Goal: Obtain resource: Obtain resource

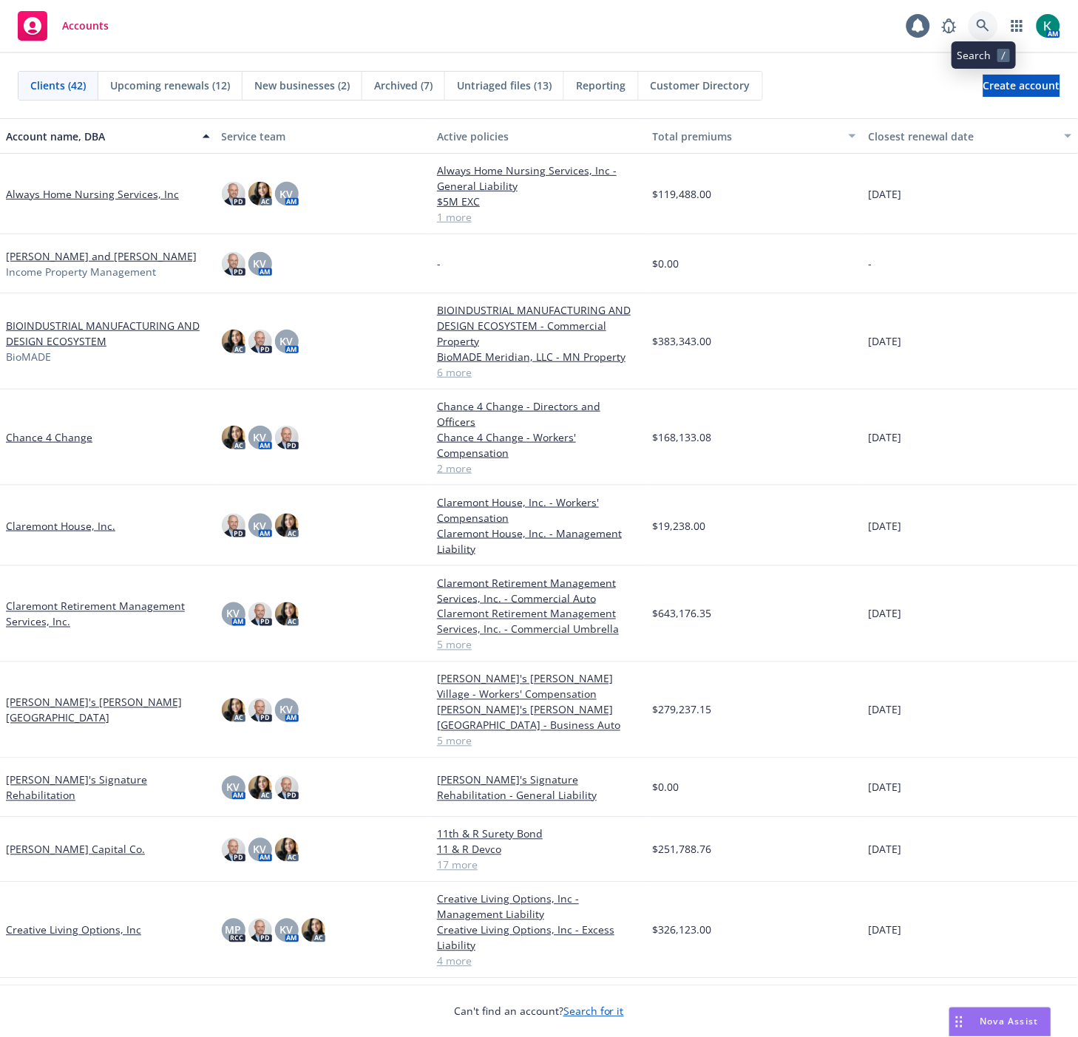
click at [981, 22] on icon at bounding box center [982, 25] width 13 height 13
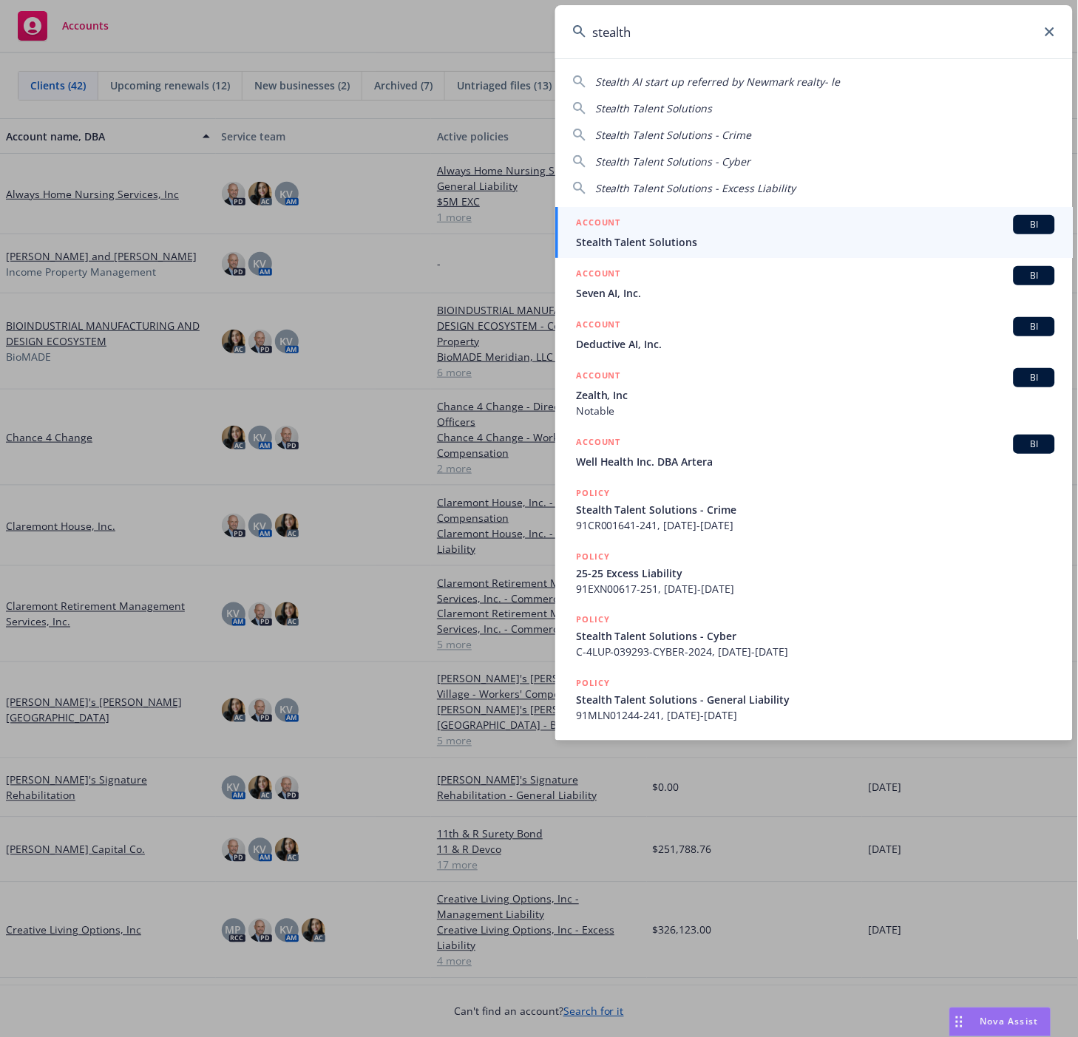
type input "stealth"
click at [813, 217] on div "ACCOUNT BI" at bounding box center [815, 224] width 479 height 19
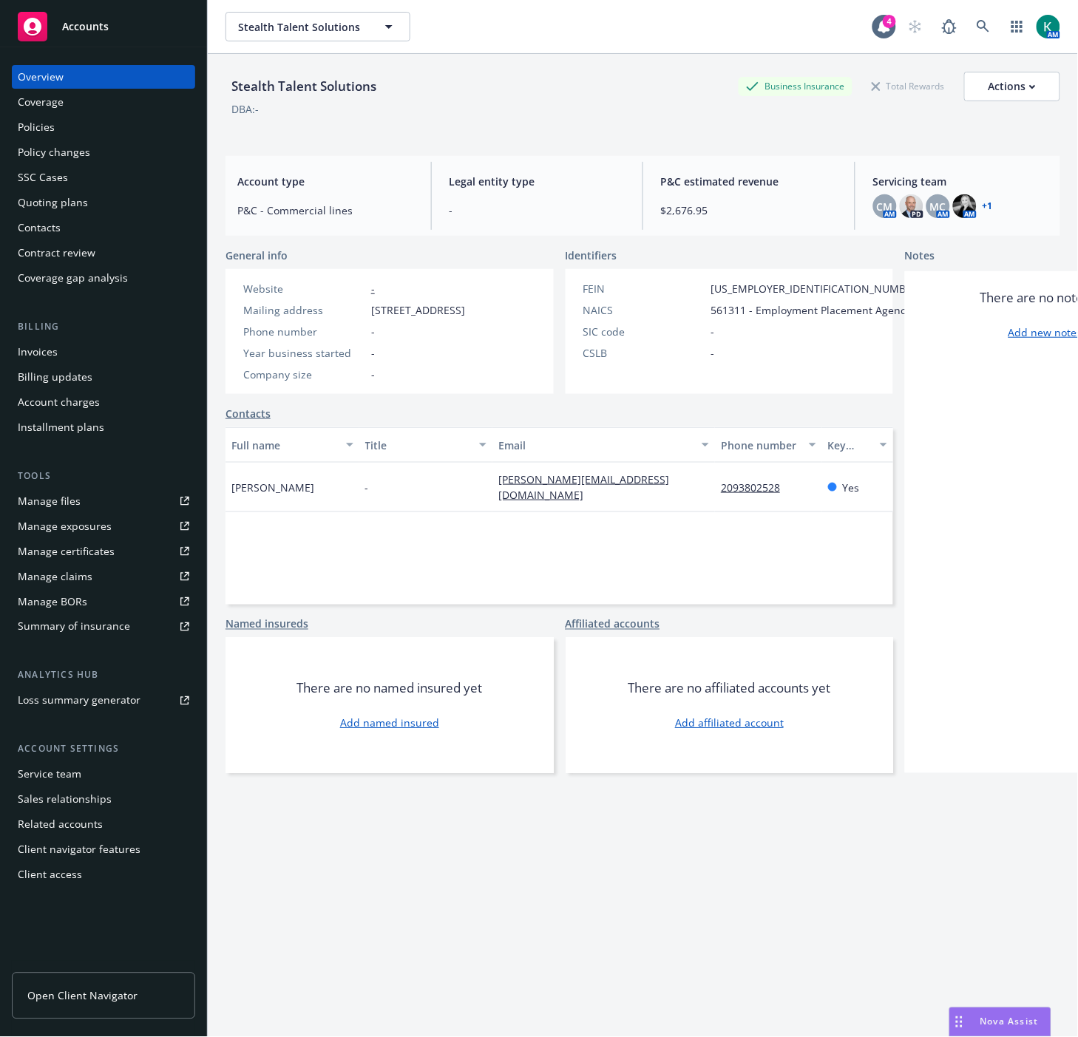
drag, startPoint x: 364, startPoint y: 310, endPoint x: 425, endPoint y: 324, distance: 62.8
click at [425, 318] on div "Mailing address [STREET_ADDRESS]" at bounding box center [354, 310] width 234 height 16
copy div "[STREET_ADDRESS]"
click at [452, 318] on span "[STREET_ADDRESS]" at bounding box center [418, 310] width 94 height 16
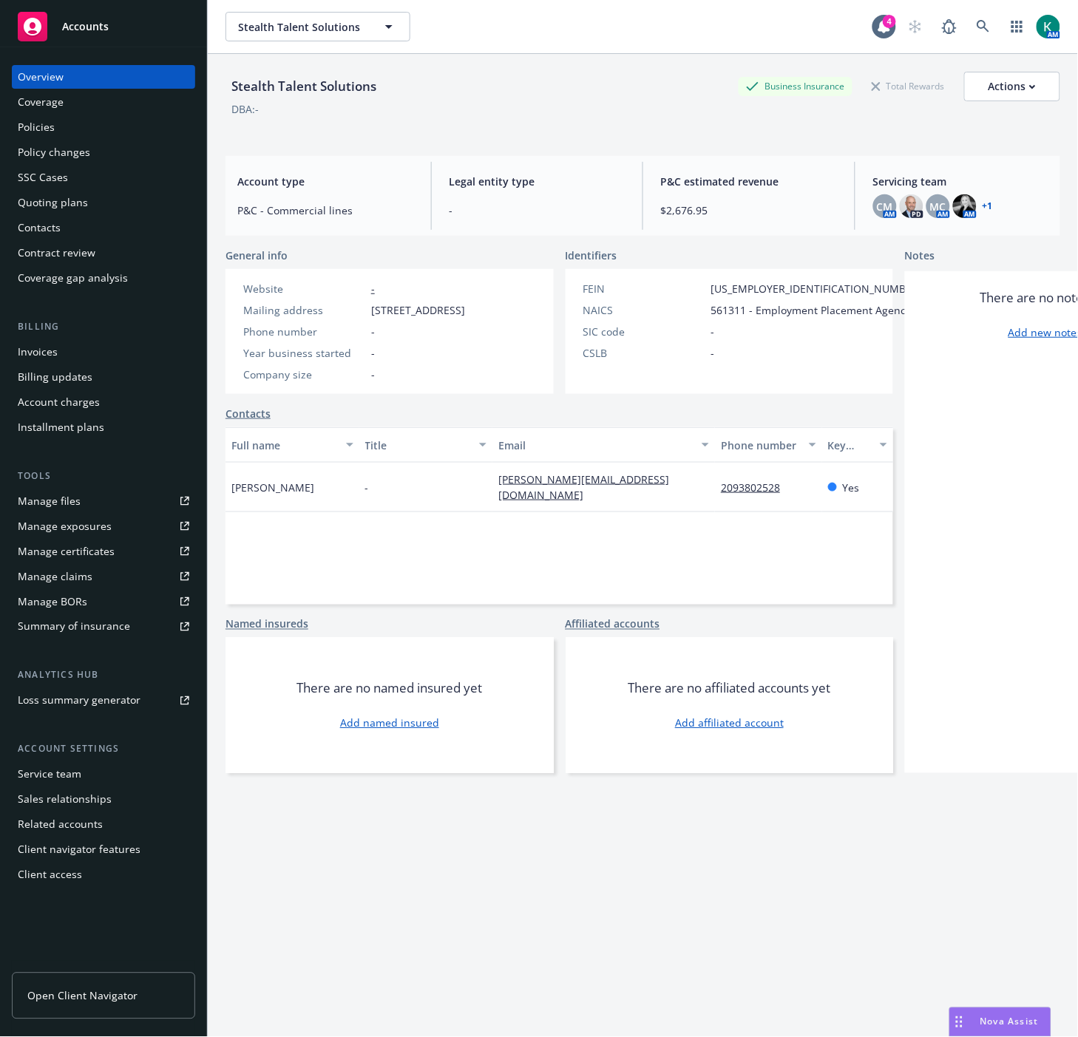
copy span "95762"
drag, startPoint x: 741, startPoint y: 291, endPoint x: 665, endPoint y: 293, distance: 75.4
click at [665, 293] on div "FEIN [US_EMPLOYER_IDENTIFICATION_NUMBER]" at bounding box center [752, 289] width 351 height 16
copy span "[US_EMPLOYER_IDENTIFICATION_NUMBER]"
drag, startPoint x: 455, startPoint y: 500, endPoint x: 627, endPoint y: 491, distance: 172.4
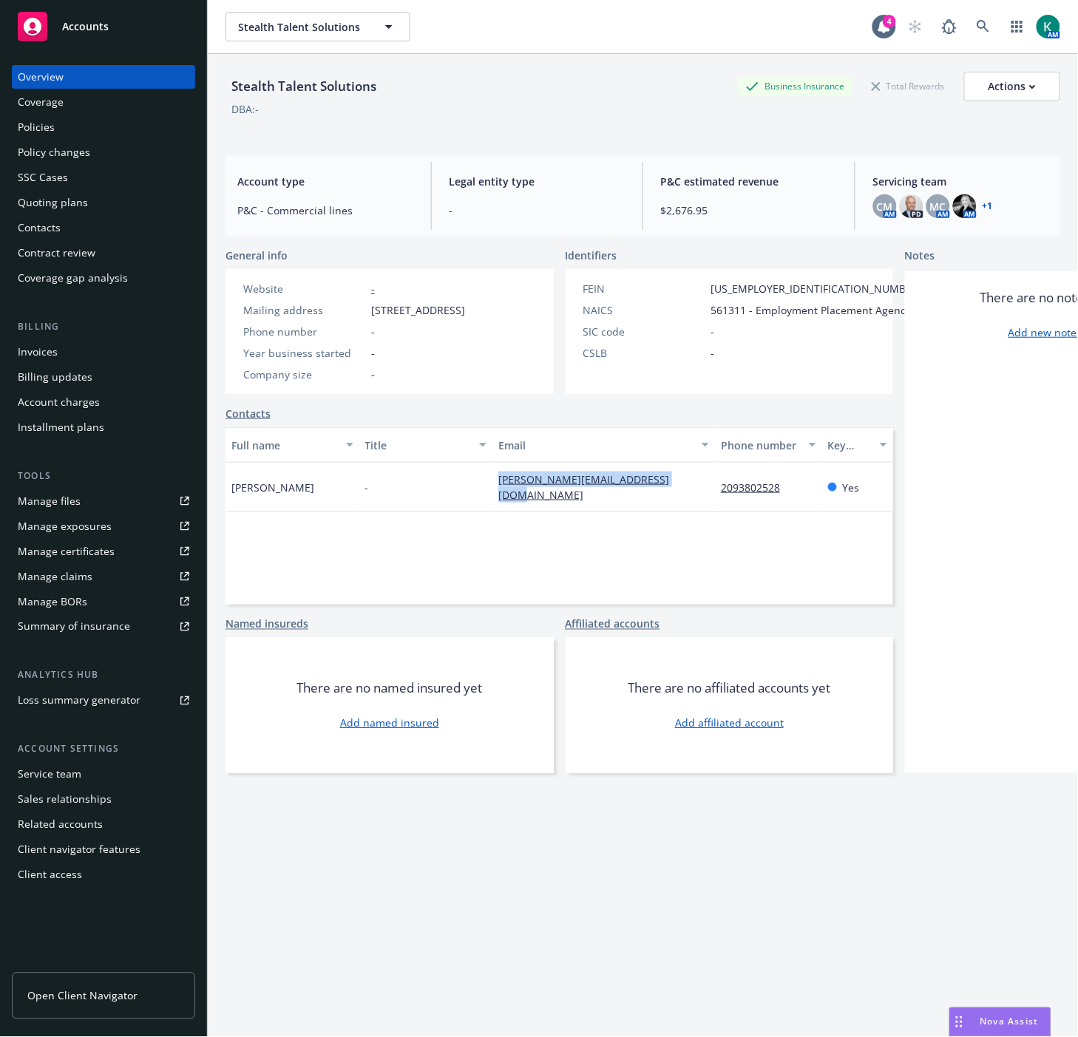
click at [627, 491] on div "[PERSON_NAME][EMAIL_ADDRESS][DOMAIN_NAME]" at bounding box center [603, 488] width 222 height 50
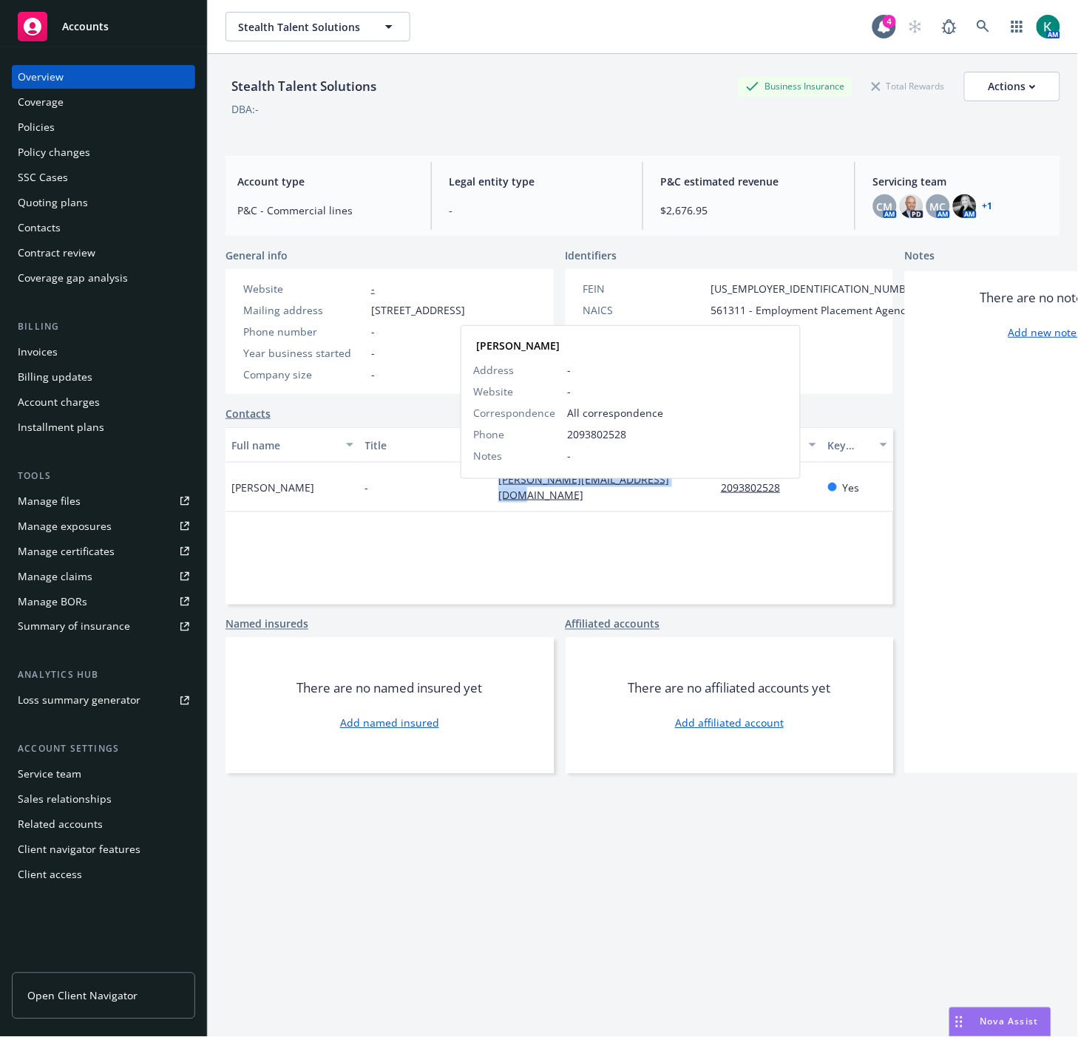
copy link "[PERSON_NAME][EMAIL_ADDRESS][DOMAIN_NAME]"
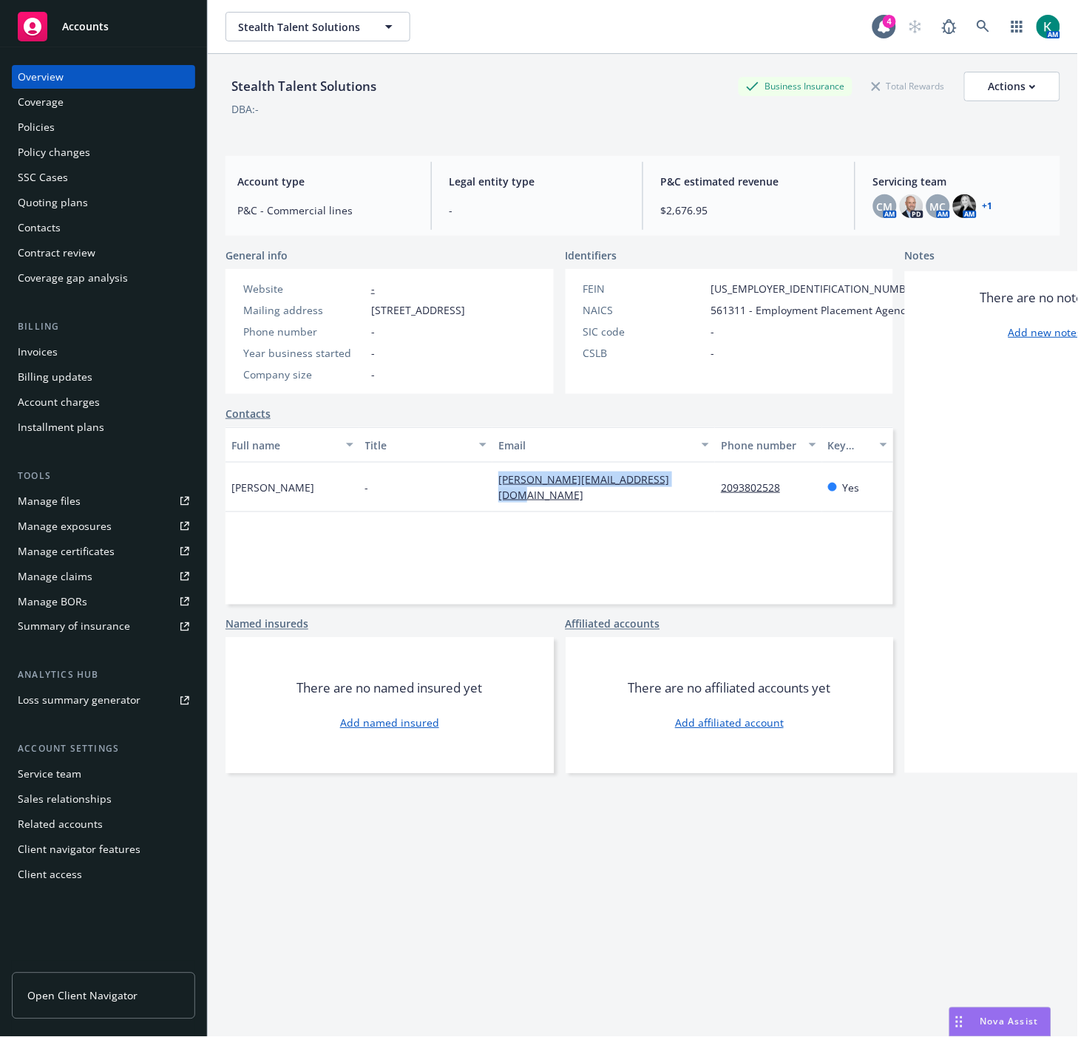
click at [41, 497] on div "Manage files" at bounding box center [49, 501] width 63 height 24
drag, startPoint x: 367, startPoint y: 307, endPoint x: 471, endPoint y: 309, distance: 103.5
click at [471, 309] on div "Mailing address [STREET_ADDRESS]" at bounding box center [354, 310] width 234 height 16
copy span "[STREET_ADDRESS]"
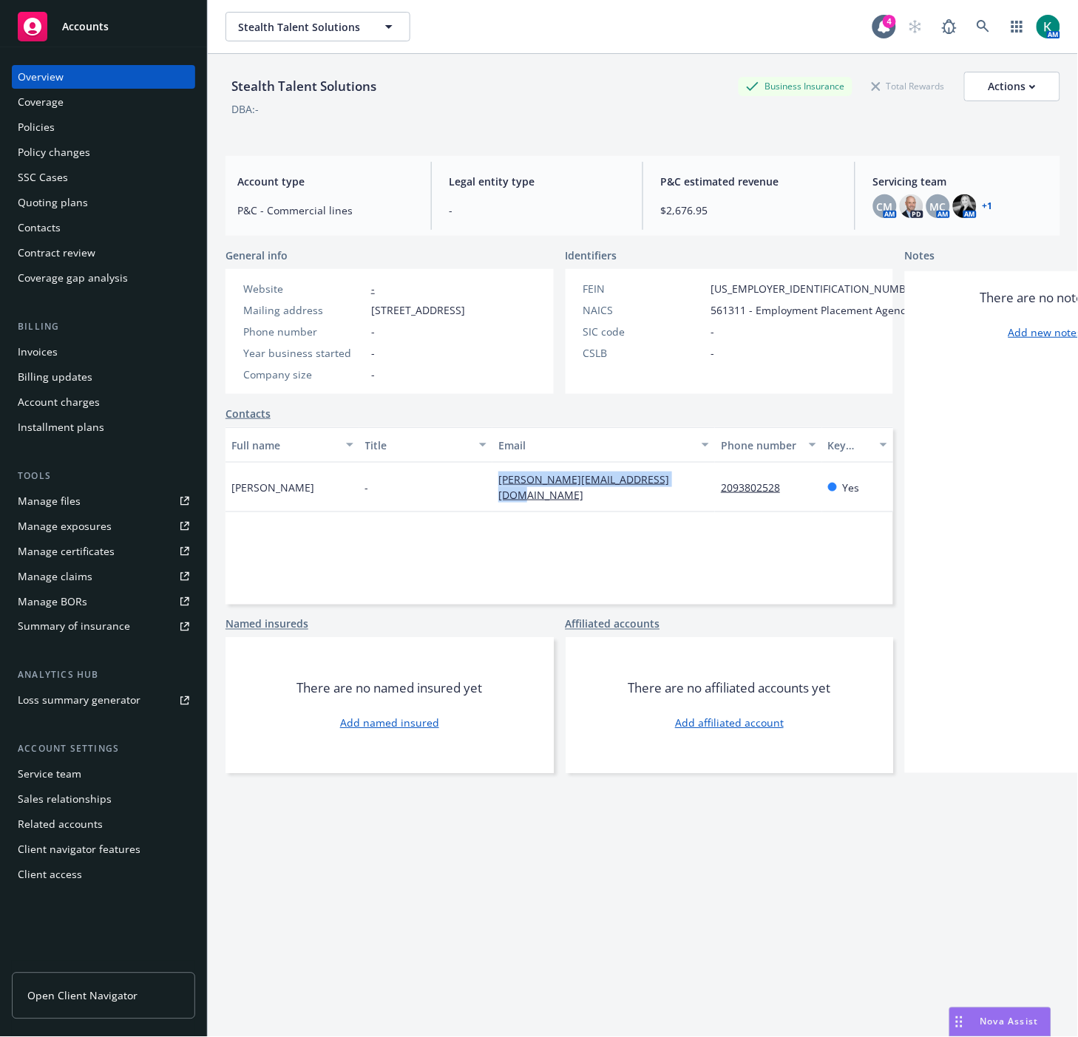
copy span "[STREET_ADDRESS]"
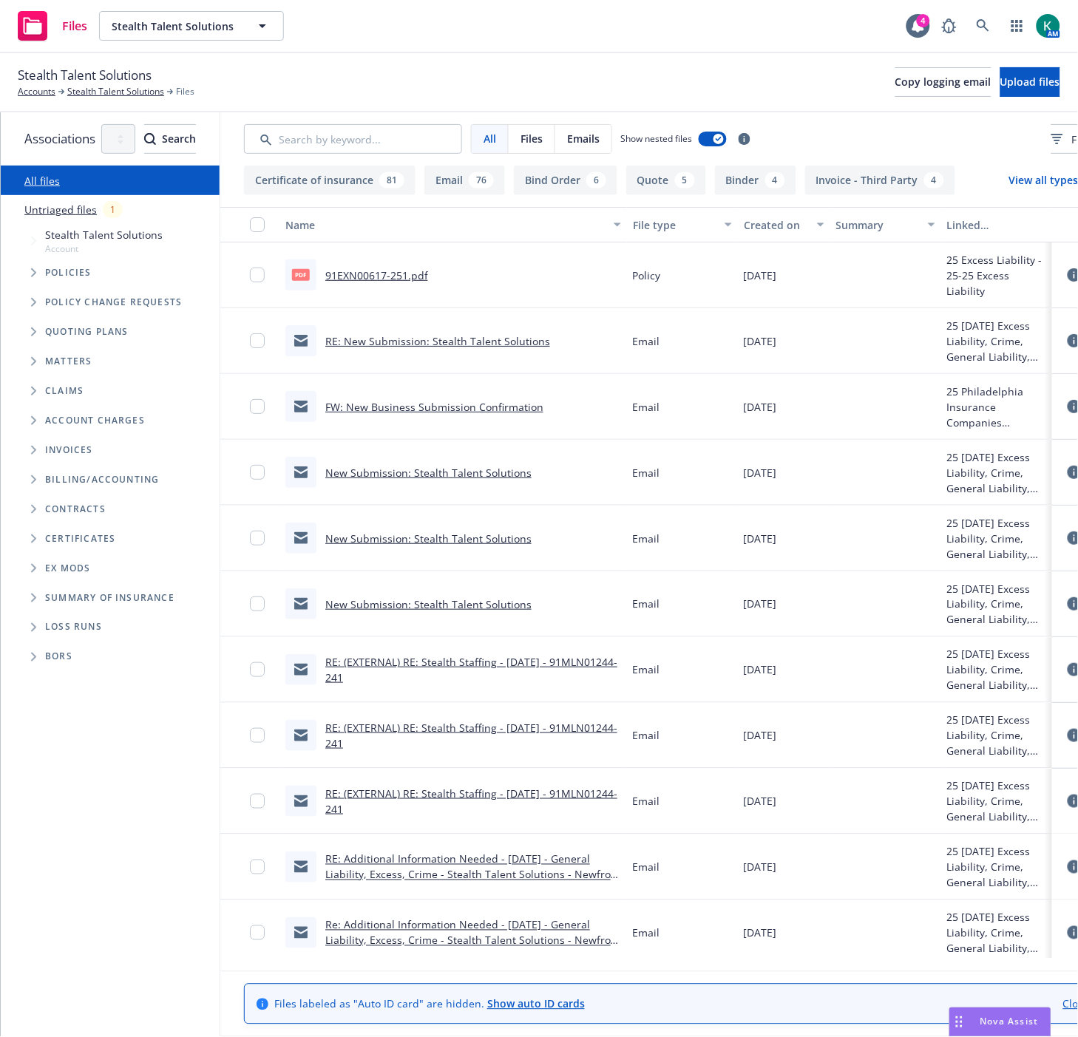
click at [428, 275] on link "91EXN00617-251.pdf" at bounding box center [376, 275] width 103 height 14
click at [617, 659] on link "RE: (EXTERNAL) RE: Stealth Staffing - 09/03/25 - 91MLN01244-241" at bounding box center [471, 670] width 292 height 30
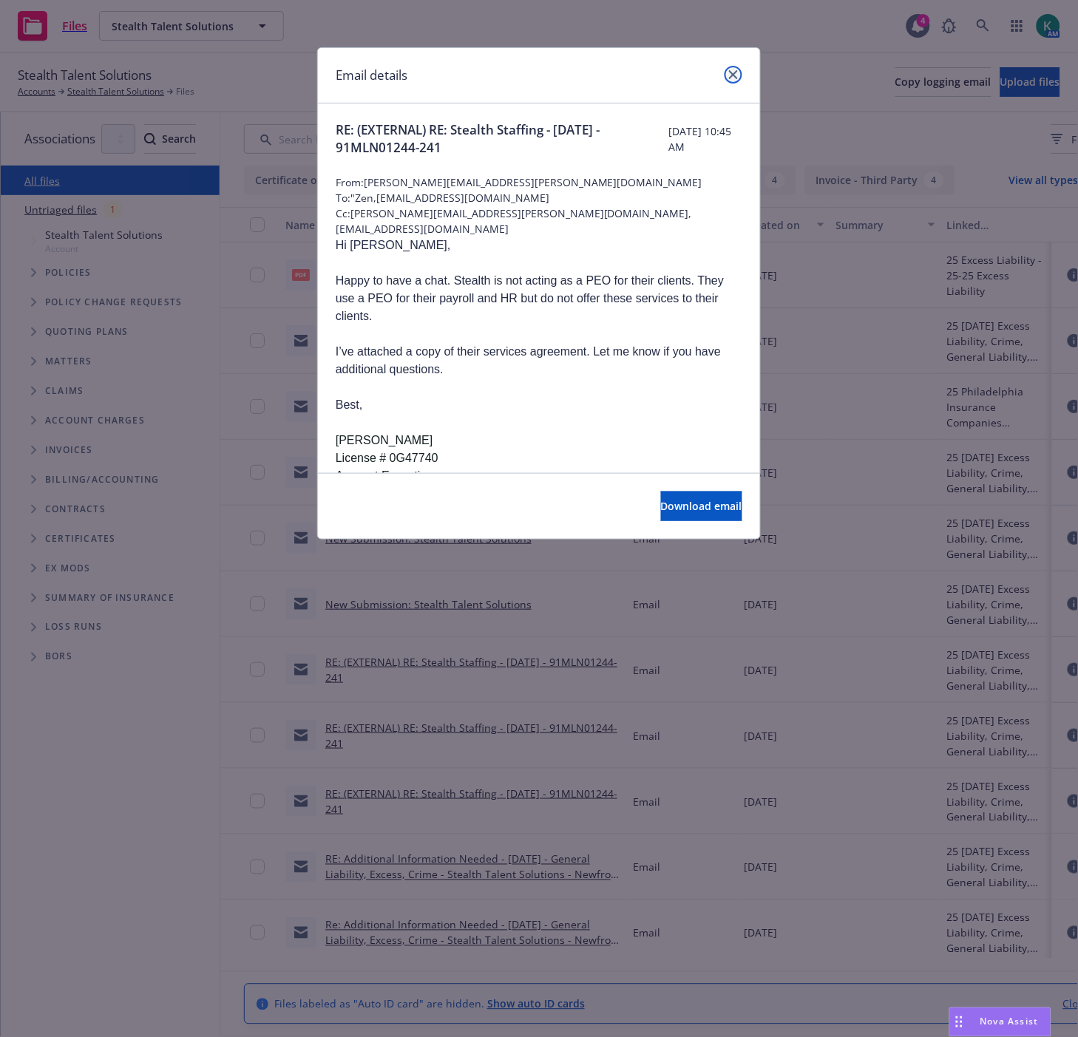
click at [732, 78] on icon "close" at bounding box center [733, 74] width 9 height 9
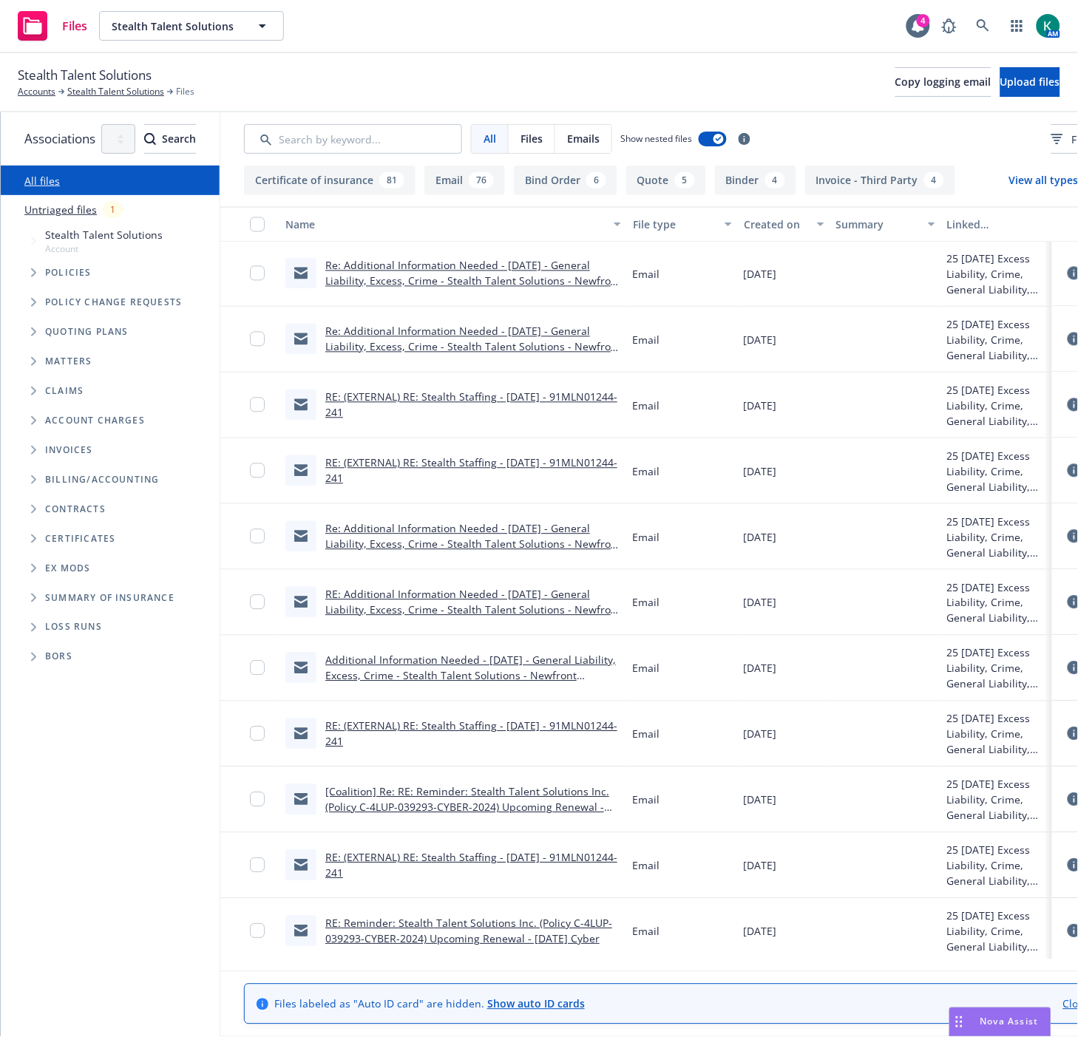
scroll to position [656, 0]
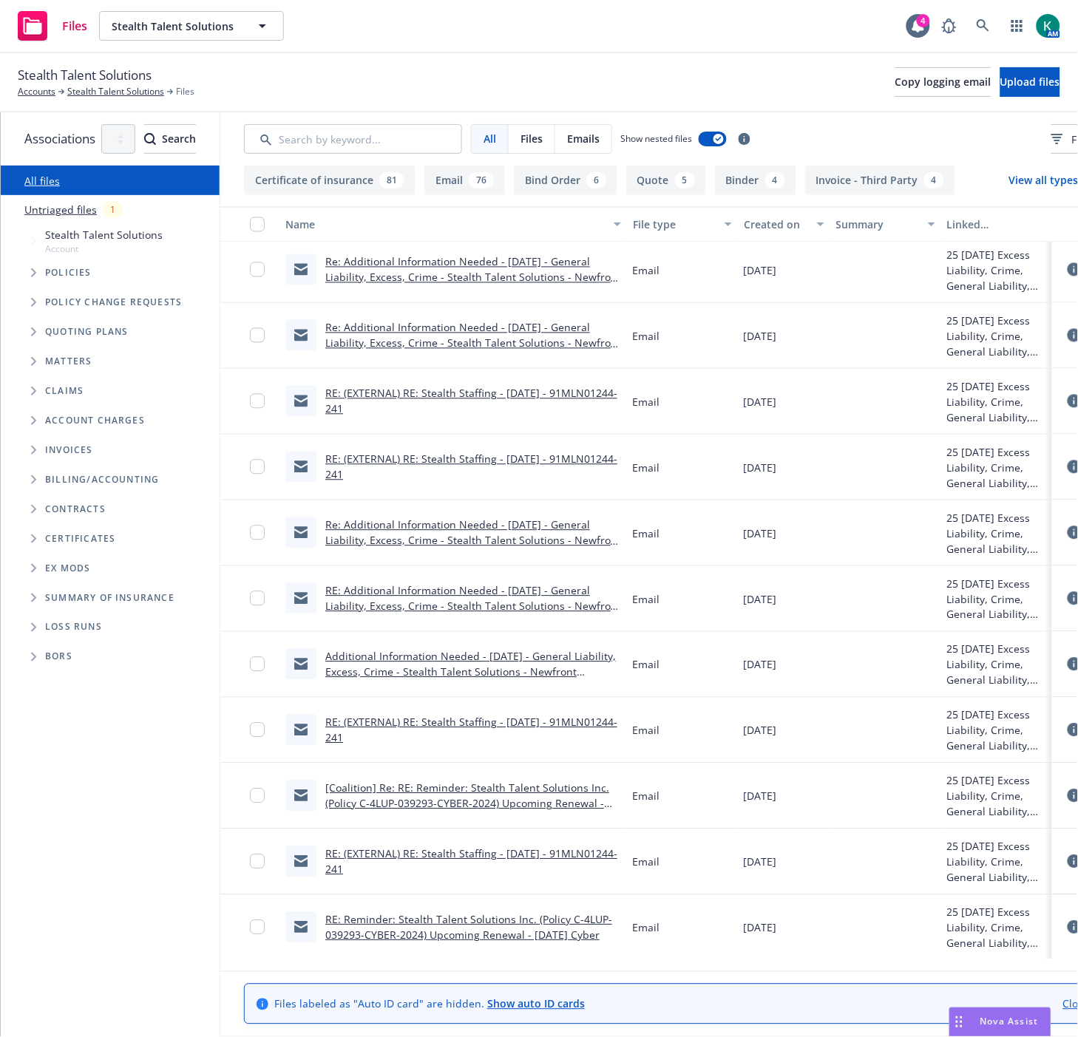
click at [490, 796] on link "[Coalition] Re: RE: Reminder: Stealth Talent Solutions Inc. (Policy C-4LUP-0392…" at bounding box center [467, 803] width 284 height 45
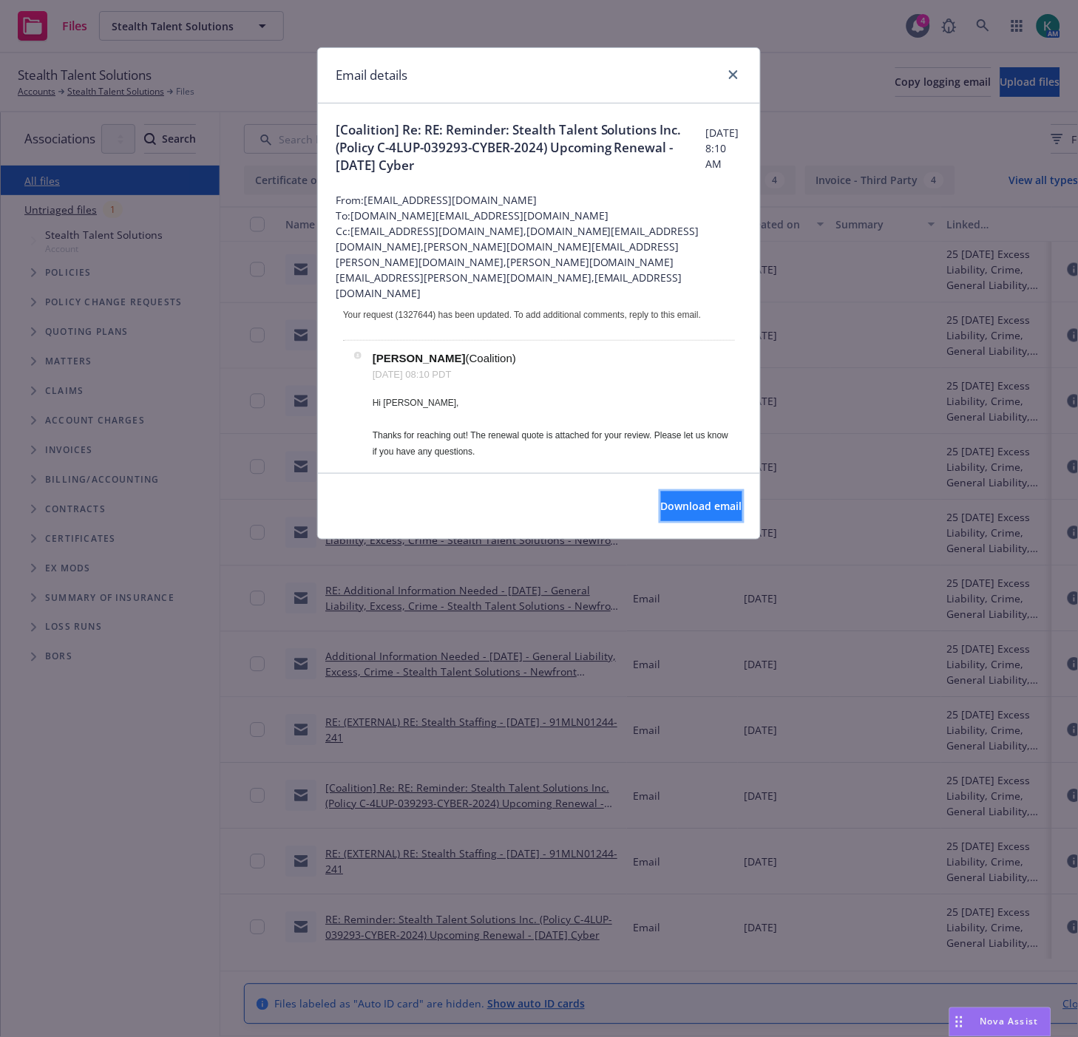
click at [661, 516] on button "Download email" at bounding box center [701, 507] width 81 height 30
click at [1022, 479] on div "Email details [Coalition] Re: RE: Reminder: Stealth Talent Solutions Inc. (Poli…" at bounding box center [539, 518] width 1078 height 1037
click at [733, 81] on link "close" at bounding box center [733, 75] width 18 height 18
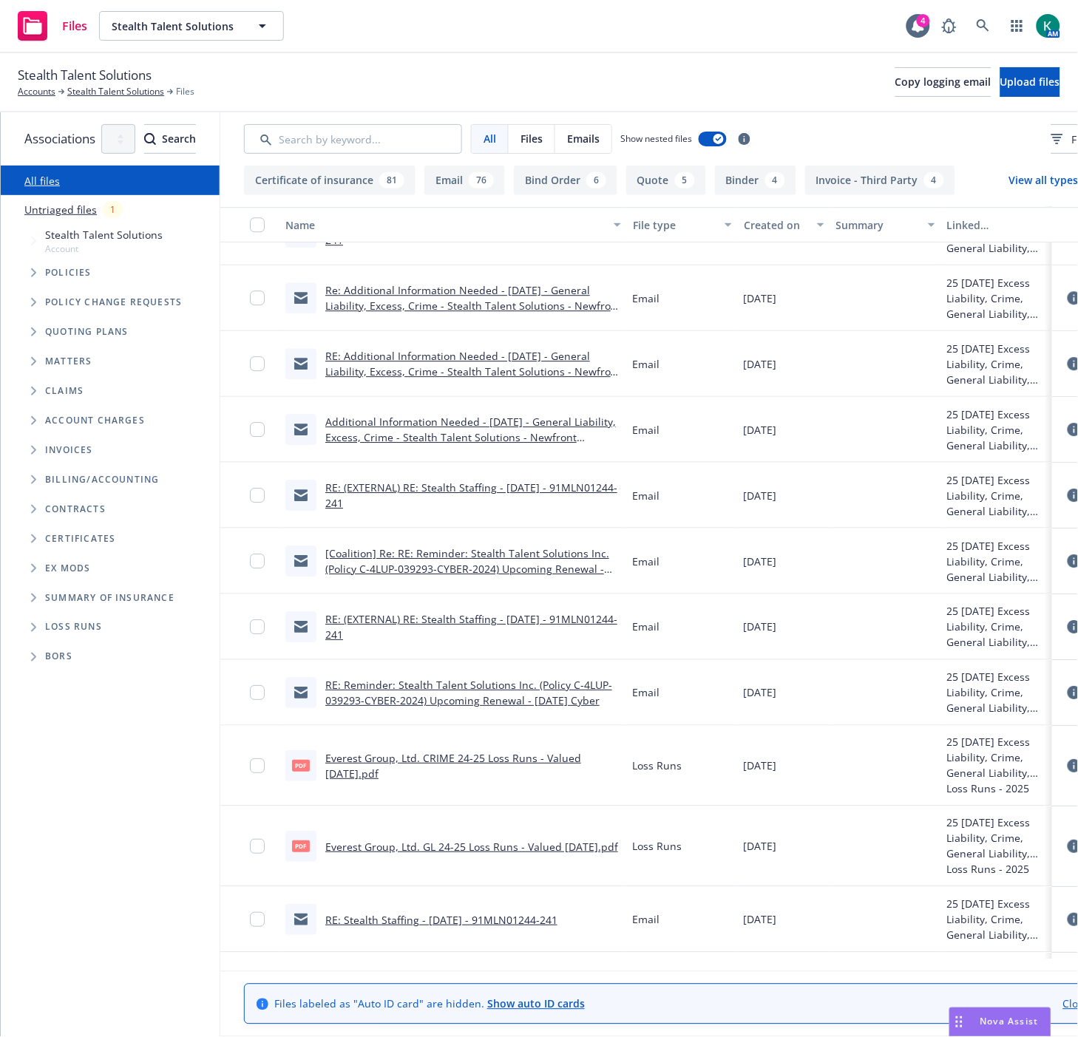
scroll to position [903, 0]
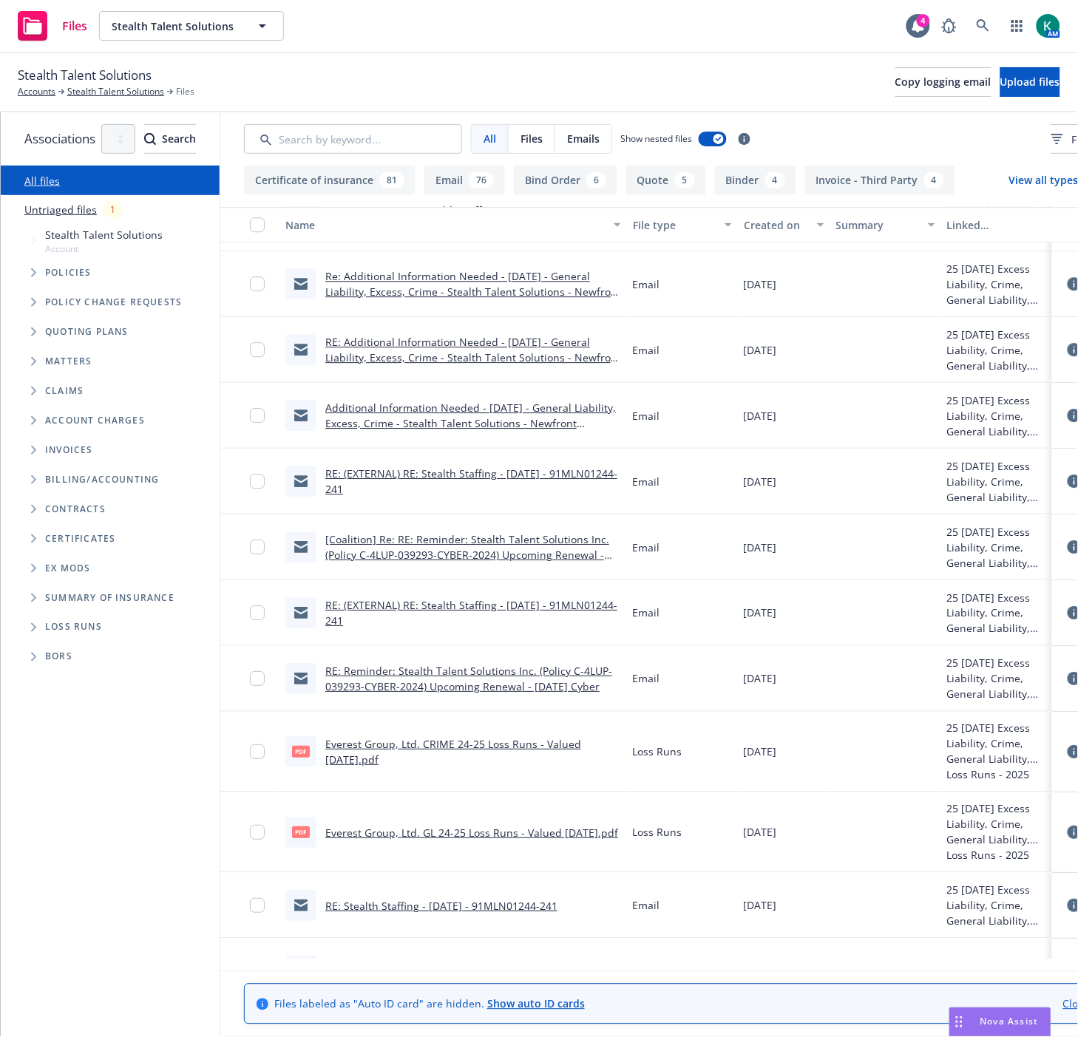
click at [608, 682] on link "RE: Reminder: Stealth Talent Solutions Inc. (Policy C-4LUP-039293-CYBER-2024) U…" at bounding box center [468, 679] width 287 height 30
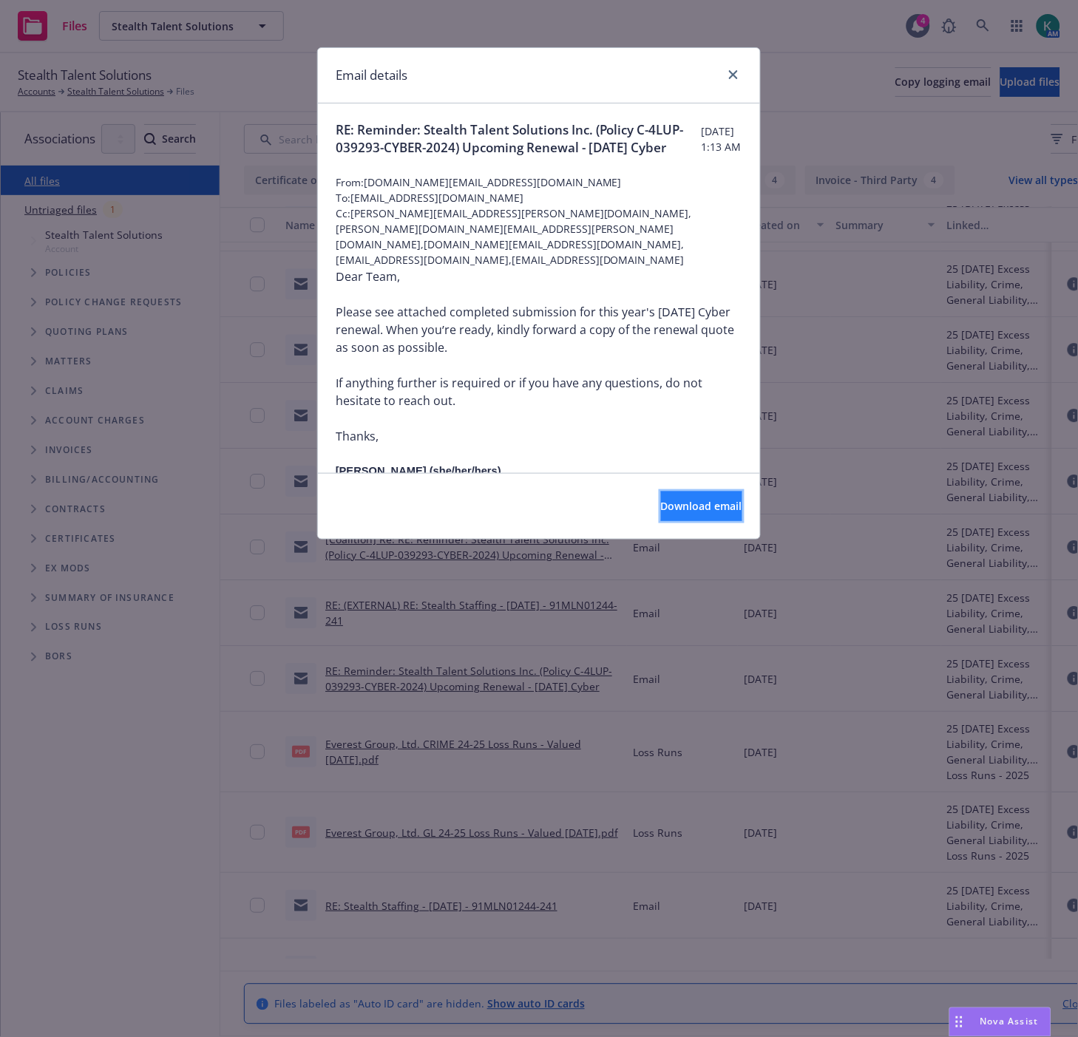
click at [661, 506] on span "Download email" at bounding box center [701, 506] width 81 height 14
drag, startPoint x: 1037, startPoint y: 303, endPoint x: 677, endPoint y: 6, distance: 466.8
click at [611, 27] on div "Email details RE: Reminder: Stealth Talent Solutions Inc. (Policy C-4LUP-039293…" at bounding box center [539, 518] width 1078 height 1037
click at [1039, 791] on div "Email details RE: Reminder: Stealth Talent Solutions Inc. (Policy C-4LUP-039293…" at bounding box center [539, 518] width 1078 height 1037
click at [737, 75] on icon "close" at bounding box center [733, 74] width 9 height 9
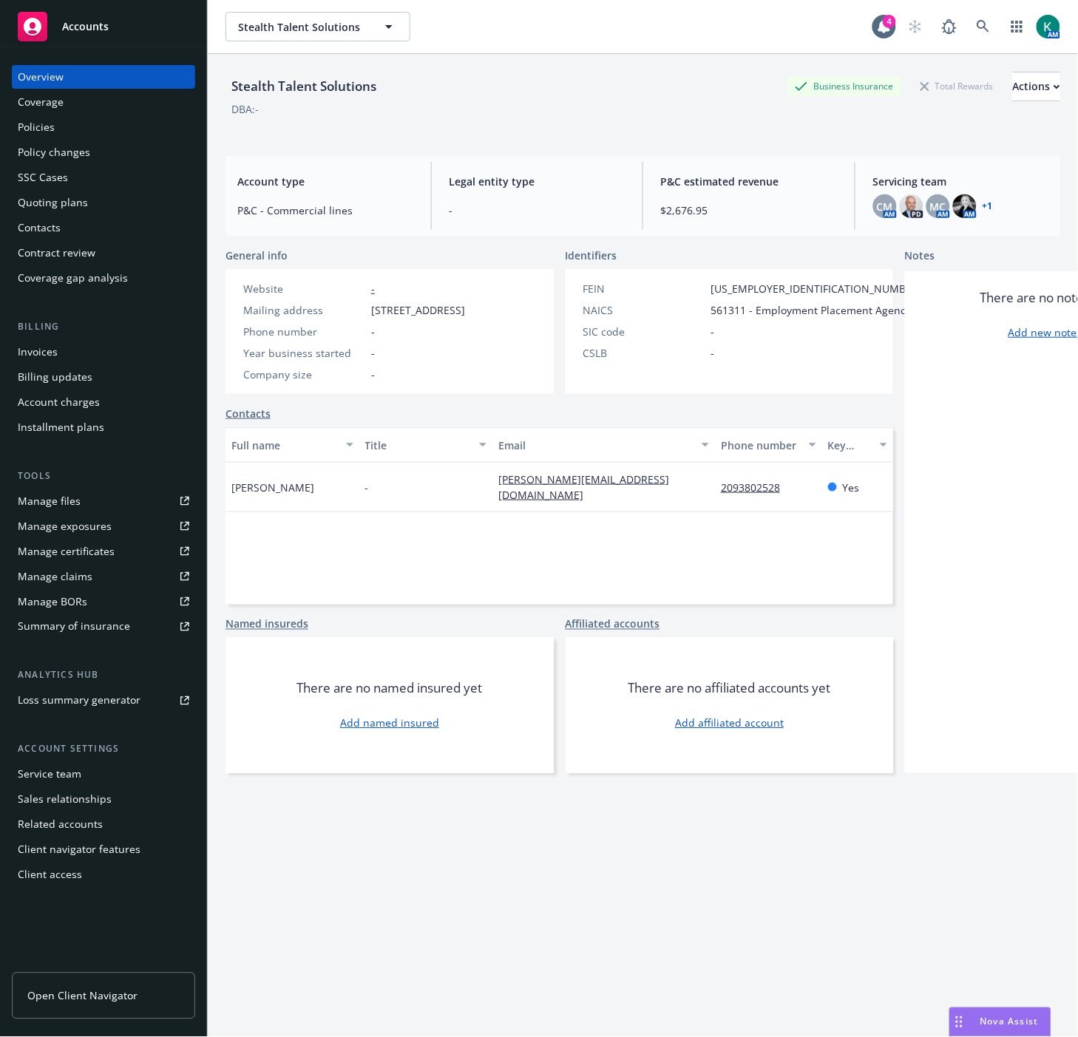
click at [60, 126] on div "Policies" at bounding box center [103, 127] width 171 height 24
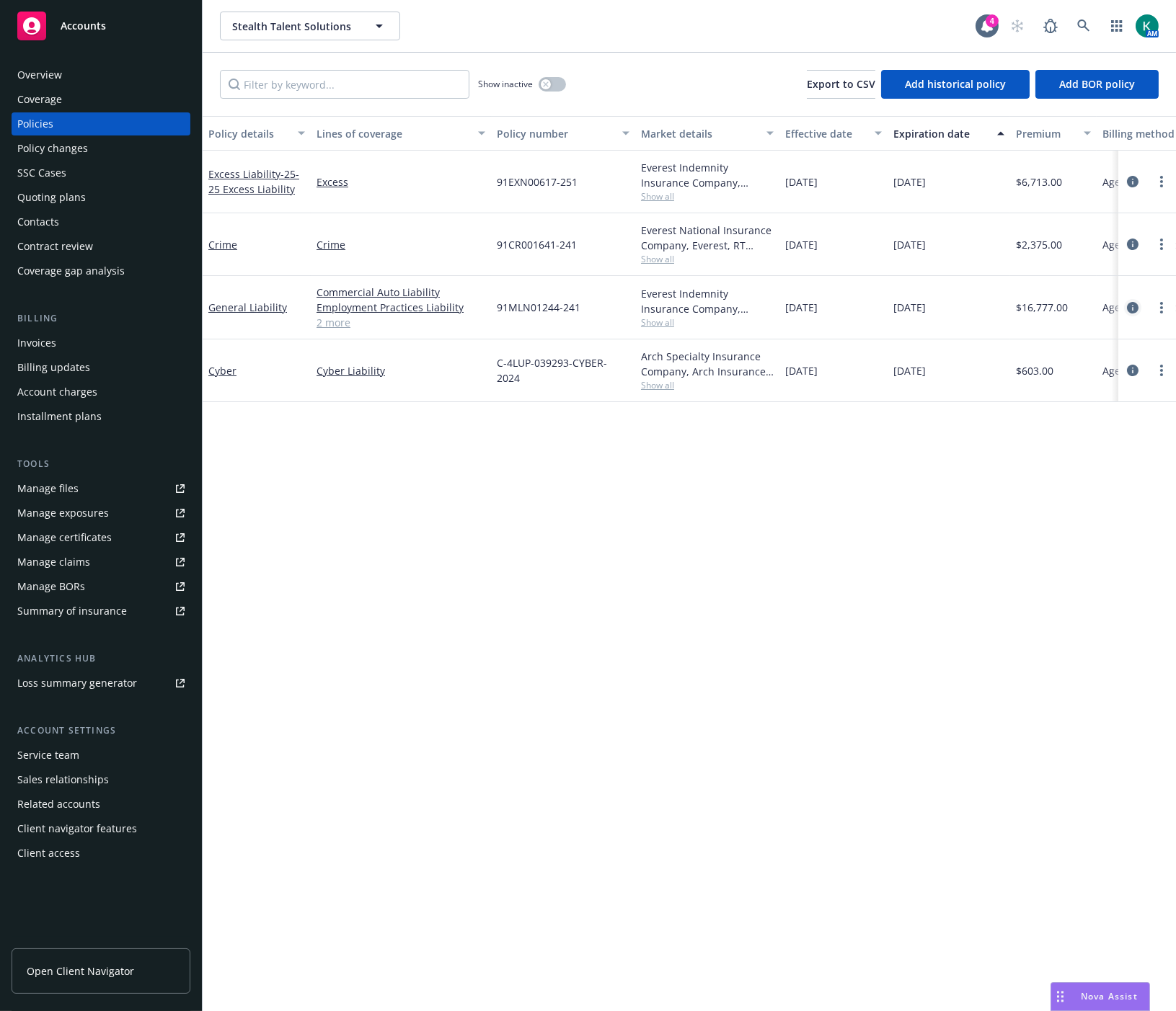
click at [1050, 312] on icon "circleInformation" at bounding box center [1132, 308] width 12 height 12
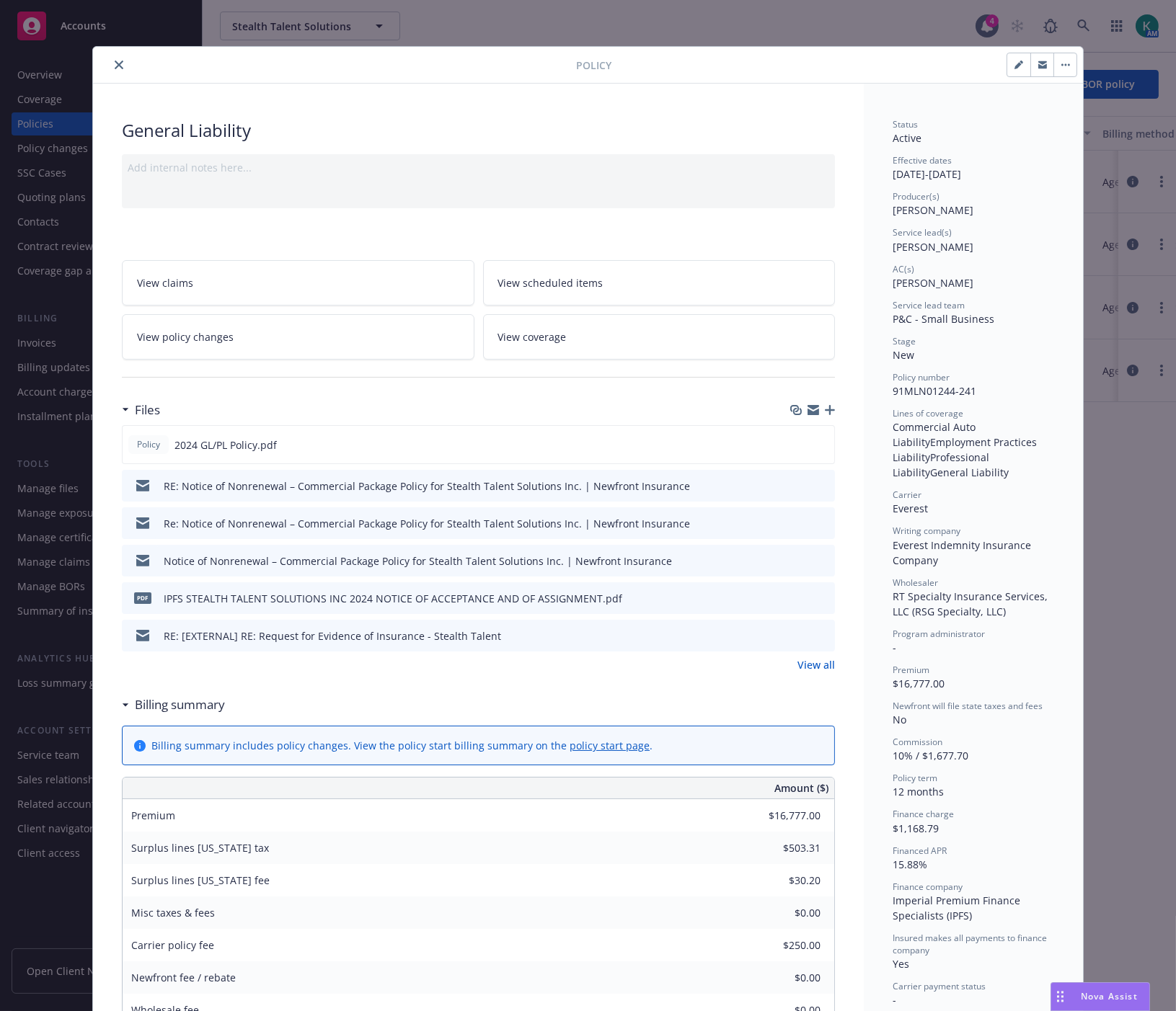
click at [112, 69] on button "close" at bounding box center [119, 65] width 18 height 18
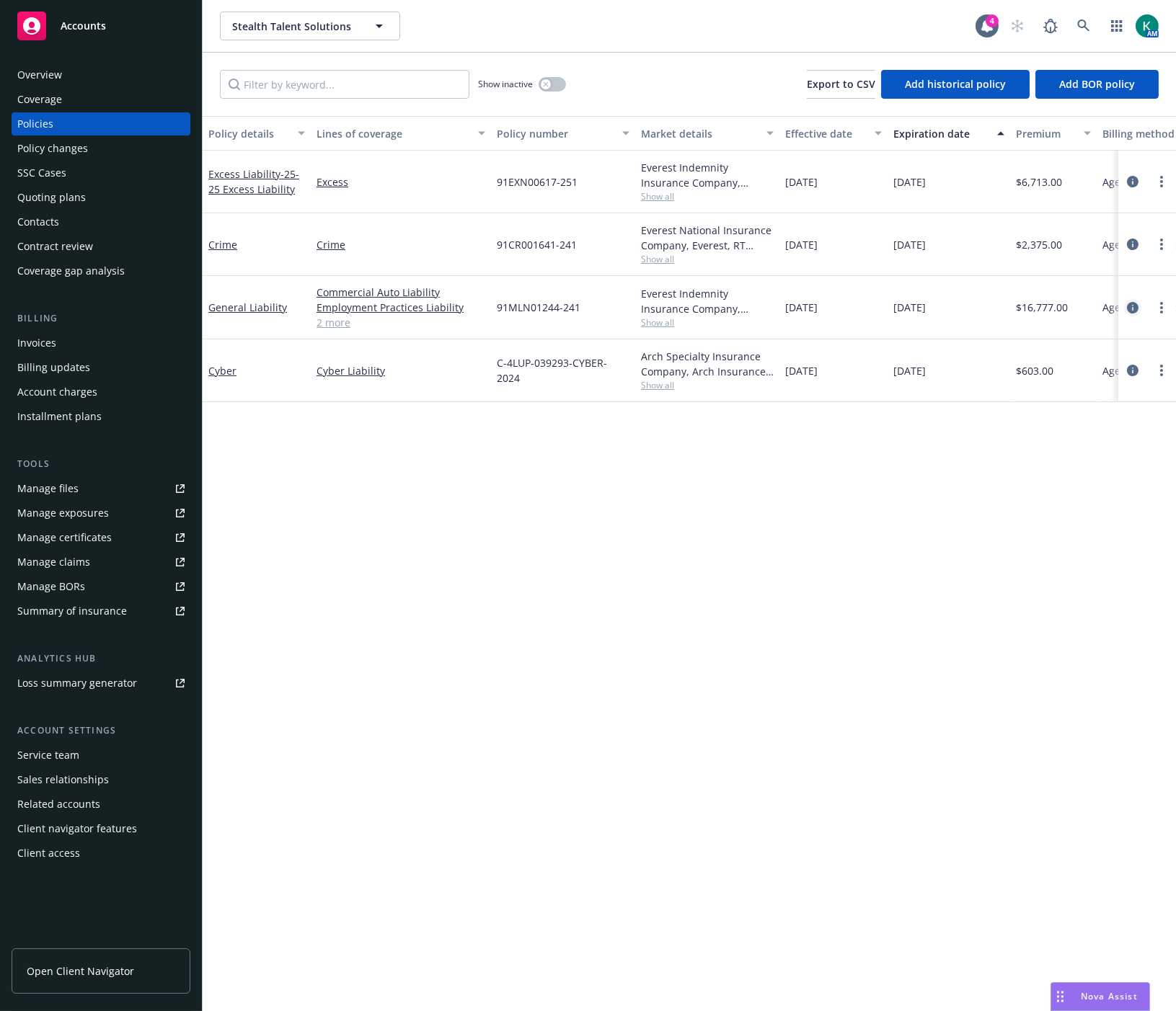
click at [1050, 311] on icon "circleInformation" at bounding box center [1132, 308] width 12 height 12
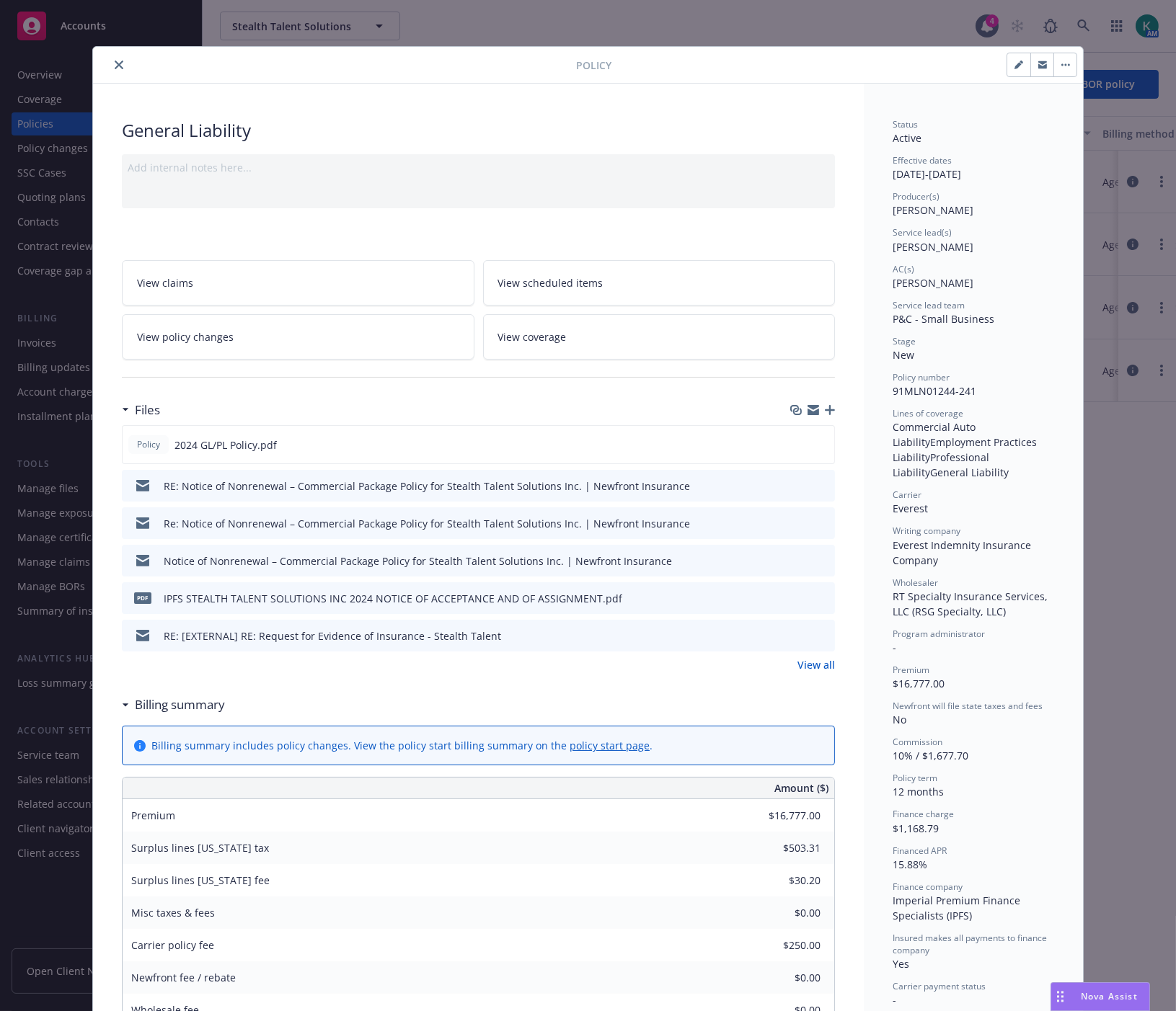
scroll to position [43, 0]
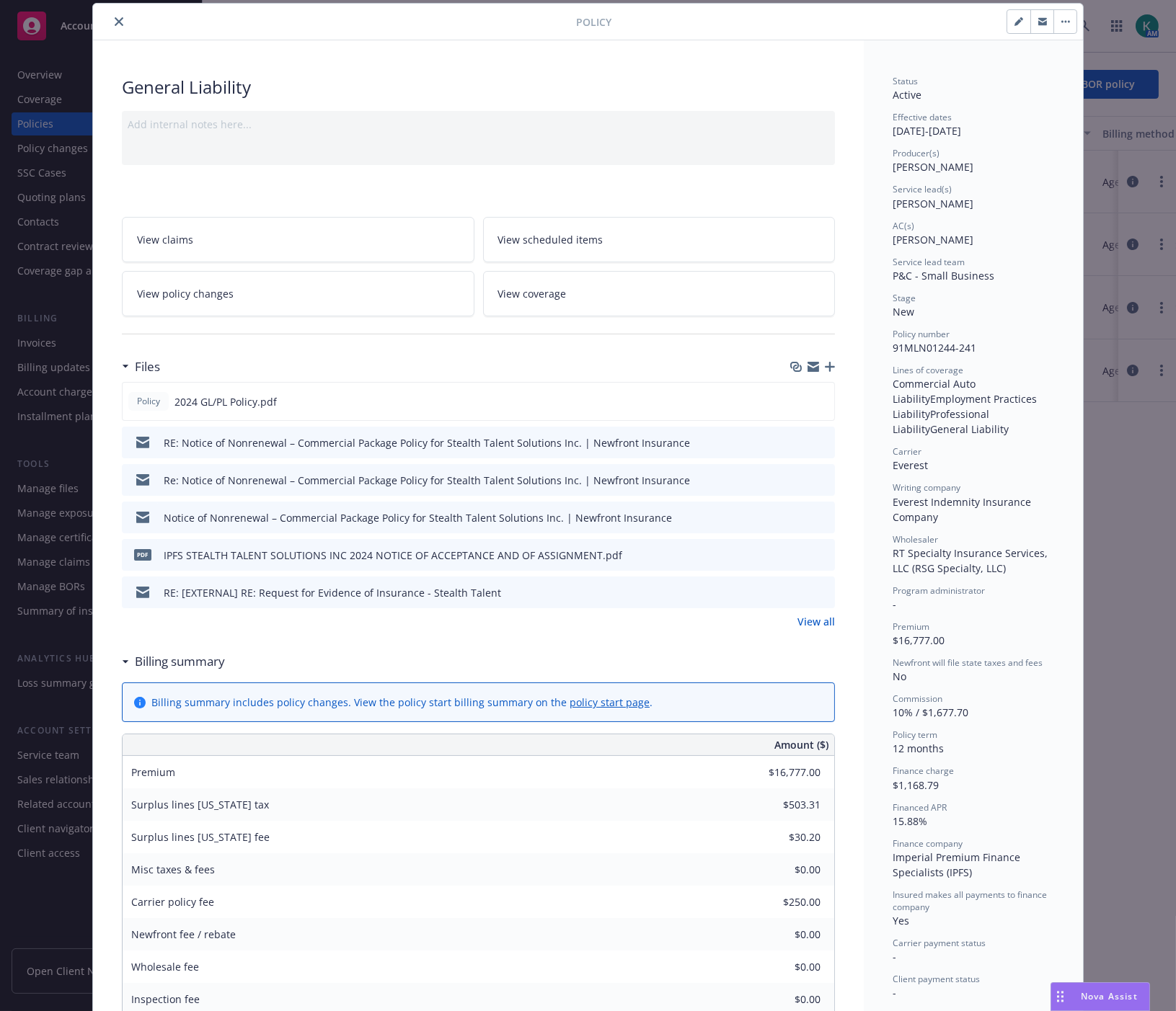
click at [115, 20] on icon "close" at bounding box center [119, 21] width 9 height 9
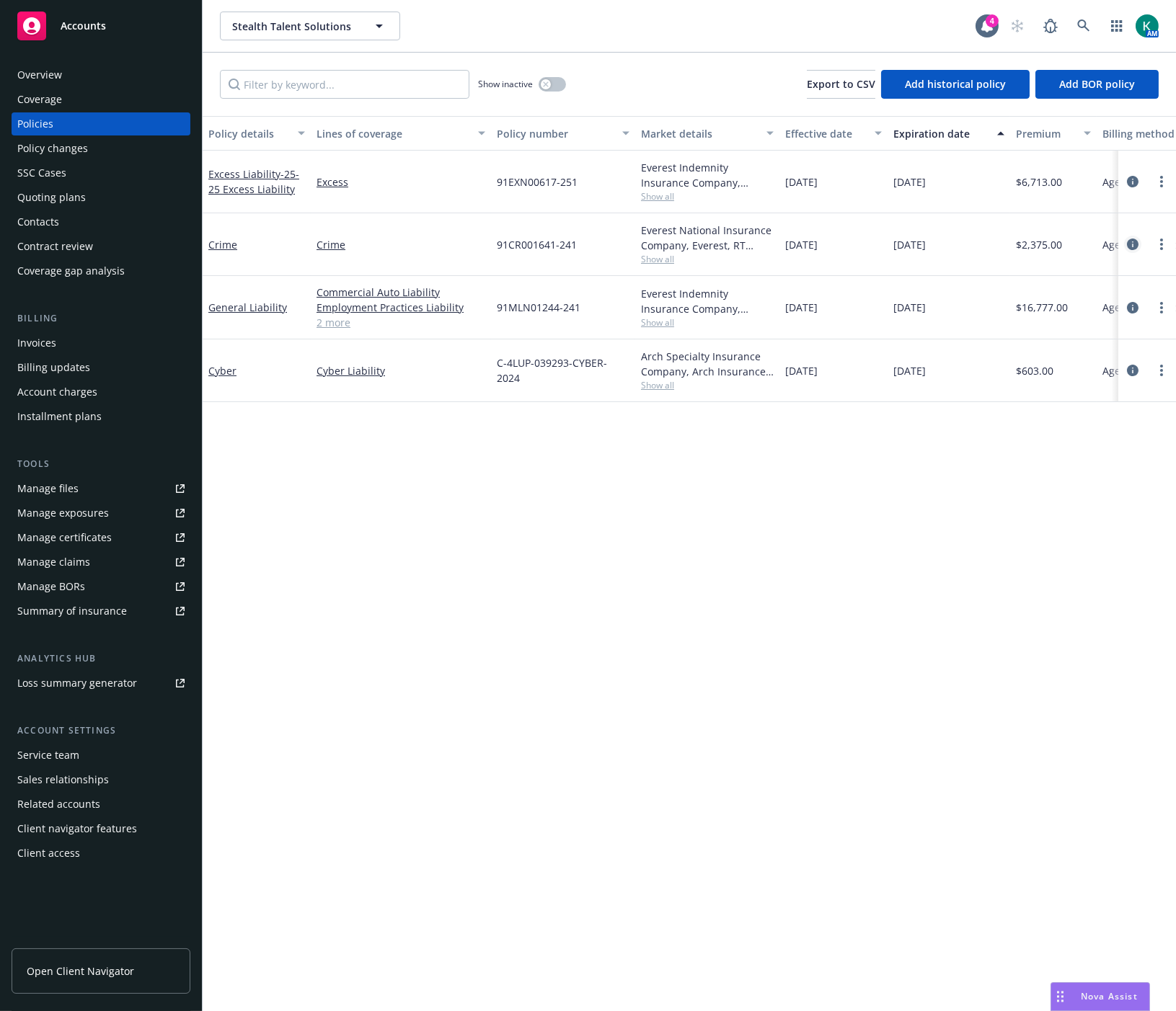
click at [1050, 242] on icon "circleInformation" at bounding box center [1132, 245] width 12 height 12
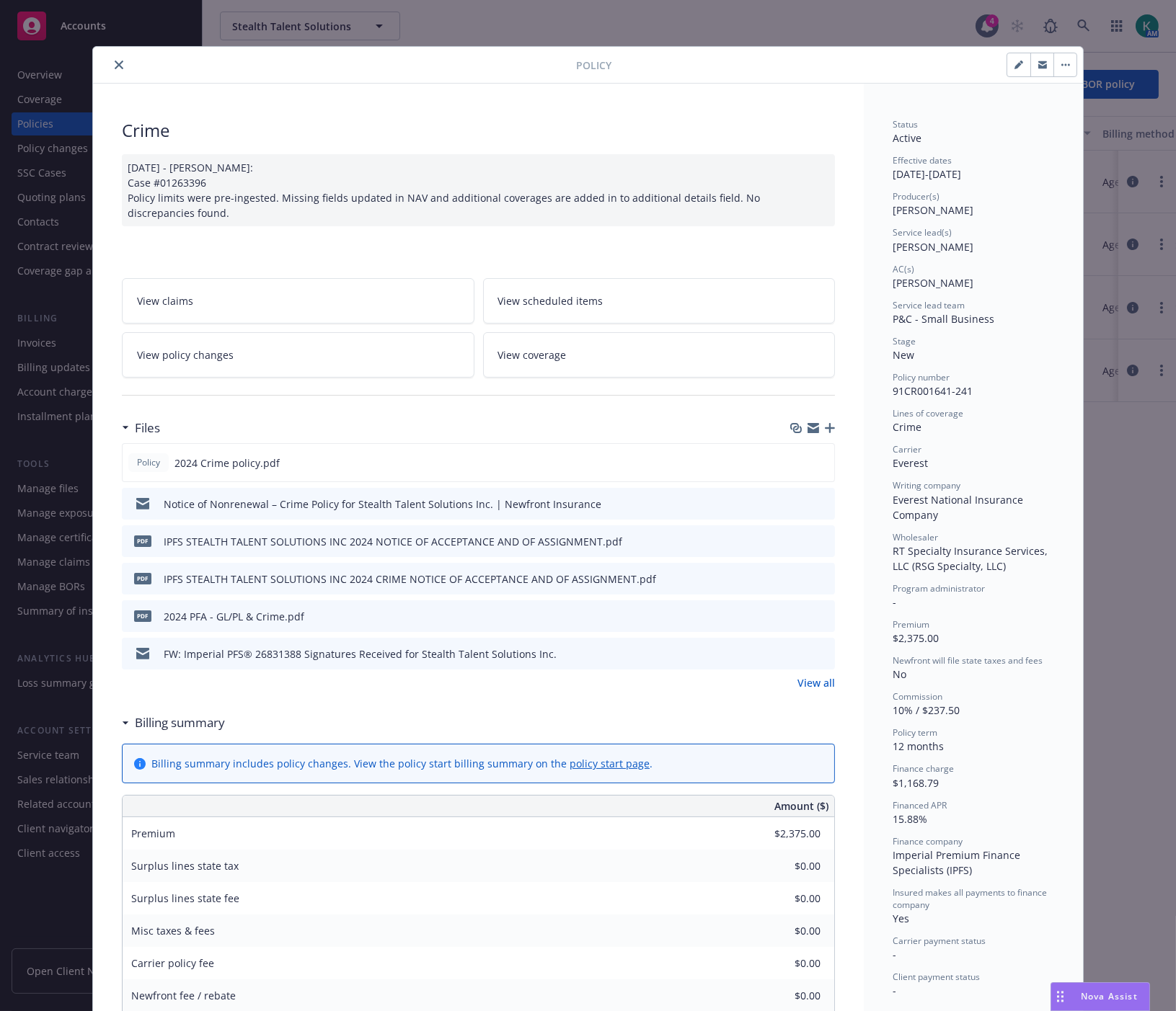
click at [110, 65] on button "close" at bounding box center [119, 65] width 18 height 18
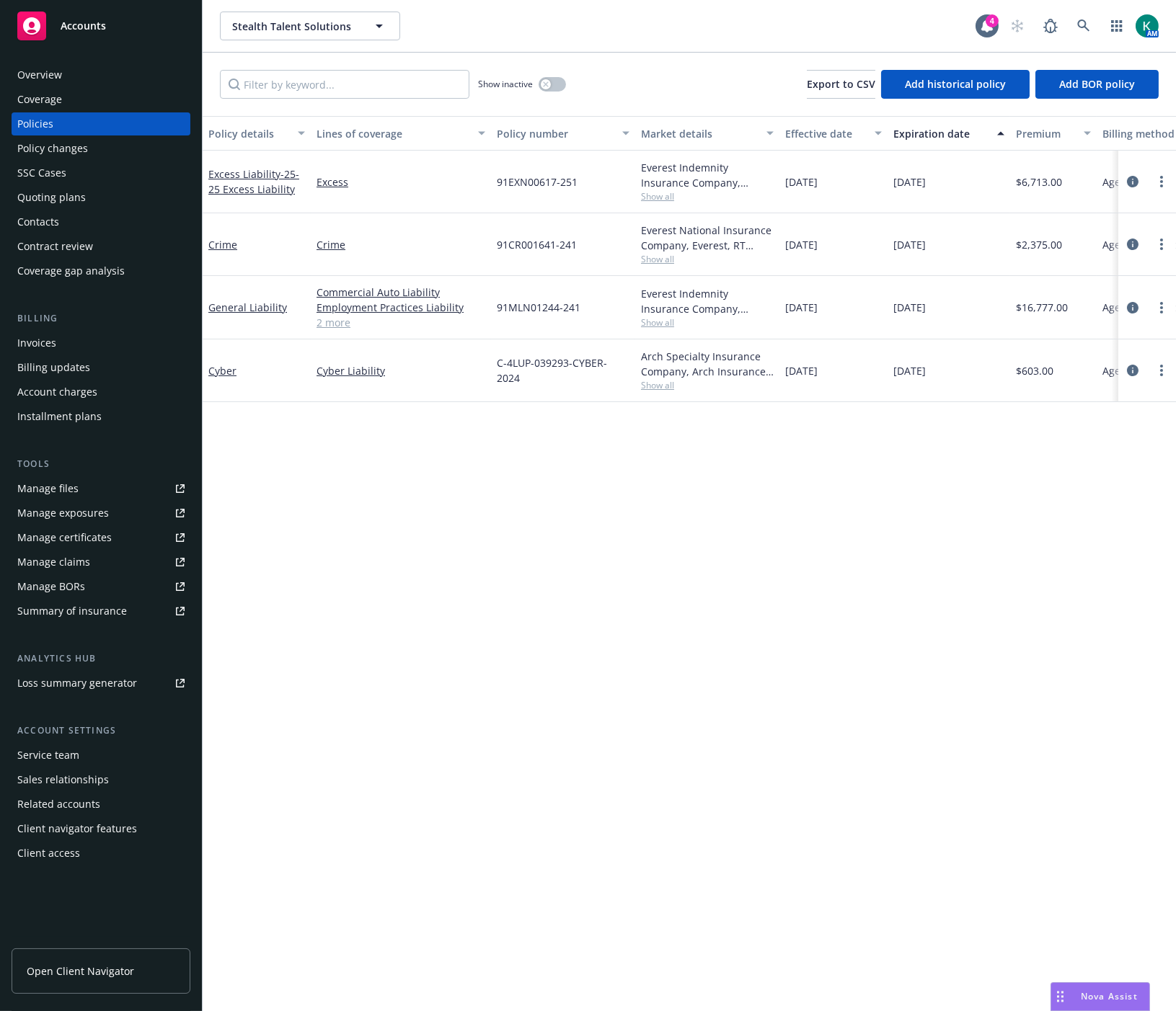
drag, startPoint x: 1130, startPoint y: 303, endPoint x: 1021, endPoint y: 668, distance: 380.9
click at [1020, 680] on div "Policy details Lines of coverage Policy number Market details Effective date Ex…" at bounding box center [689, 564] width 973 height 895
drag, startPoint x: 813, startPoint y: 553, endPoint x: 820, endPoint y: 518, distance: 35.7
click at [808, 550] on div "Policy details Lines of coverage Policy number Market details Effective date Ex…" at bounding box center [689, 564] width 973 height 895
click at [1050, 181] on icon "circleInformation" at bounding box center [1132, 181] width 12 height 12
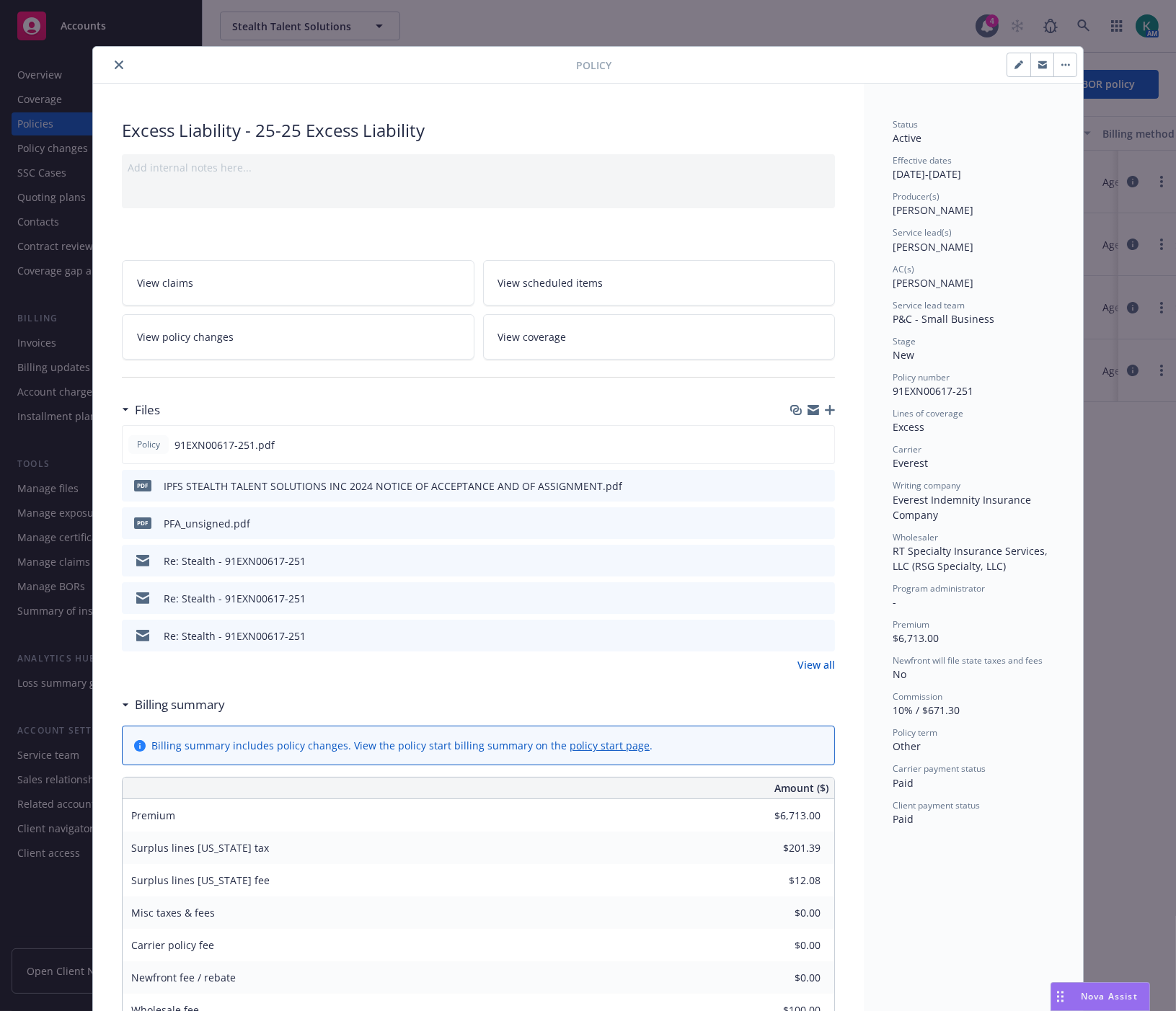
click at [115, 62] on icon "close" at bounding box center [119, 64] width 9 height 9
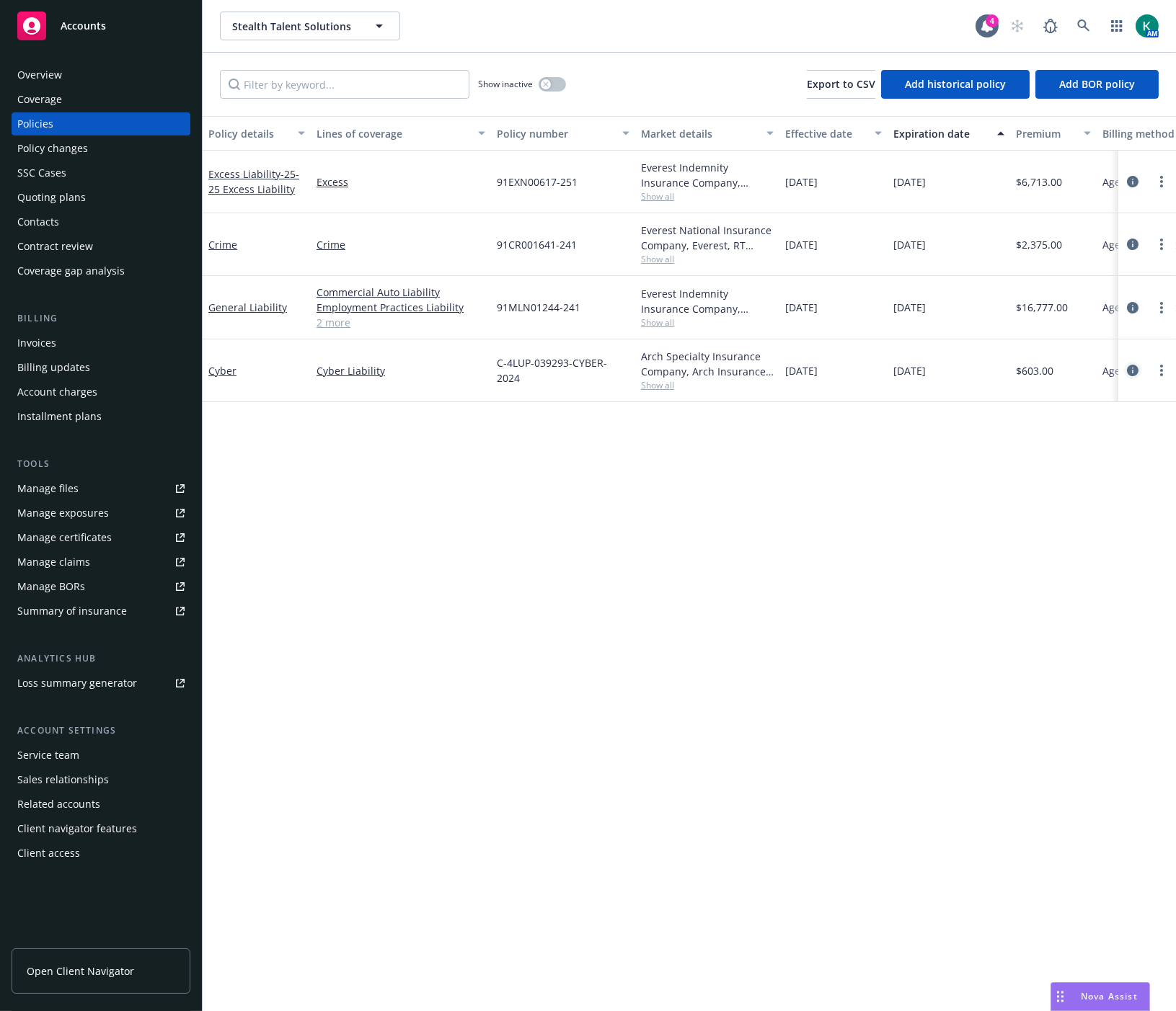
click at [1050, 371] on icon "circleInformation" at bounding box center [1132, 370] width 12 height 12
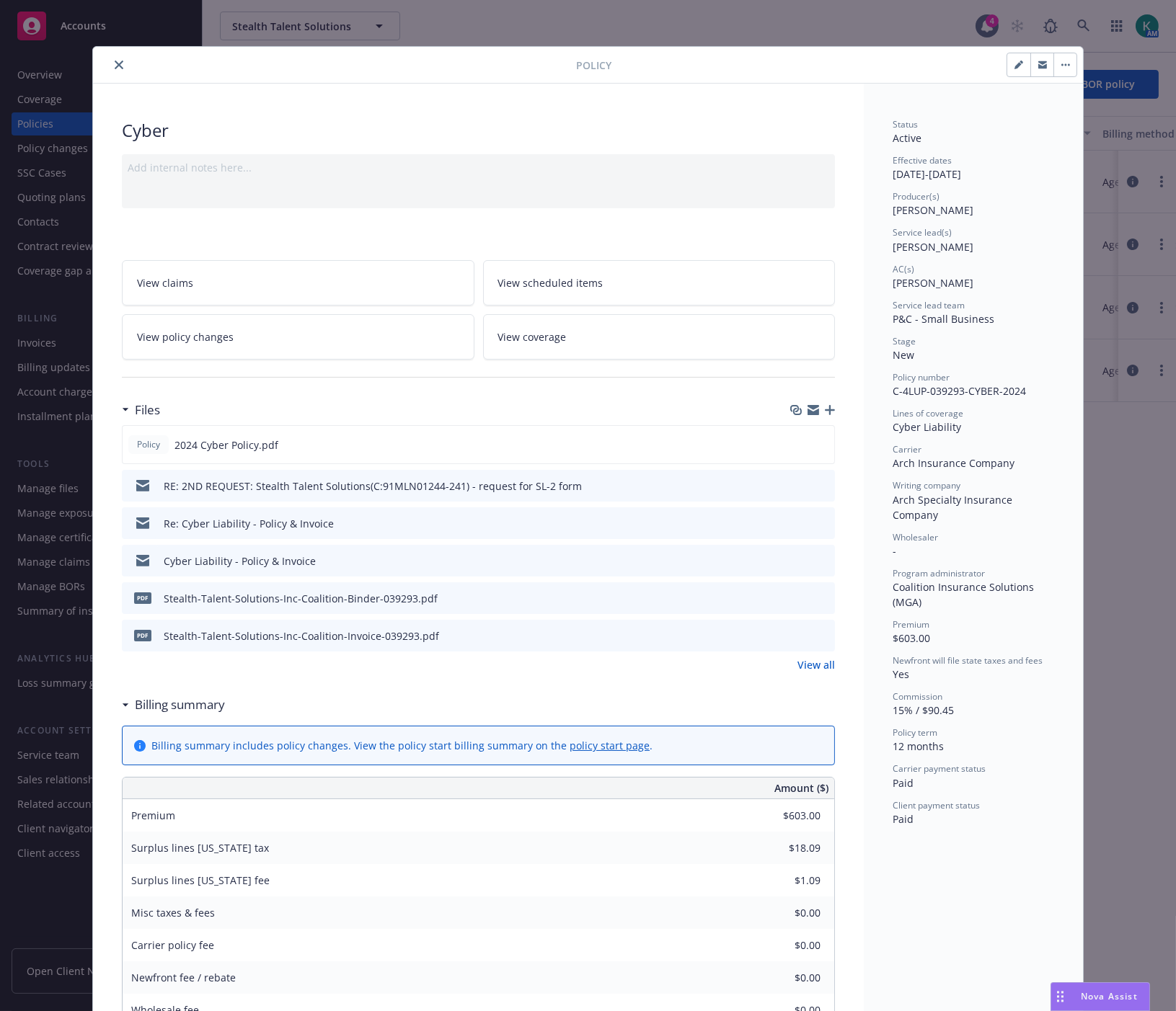
click at [797, 660] on link "View all" at bounding box center [815, 665] width 37 height 16
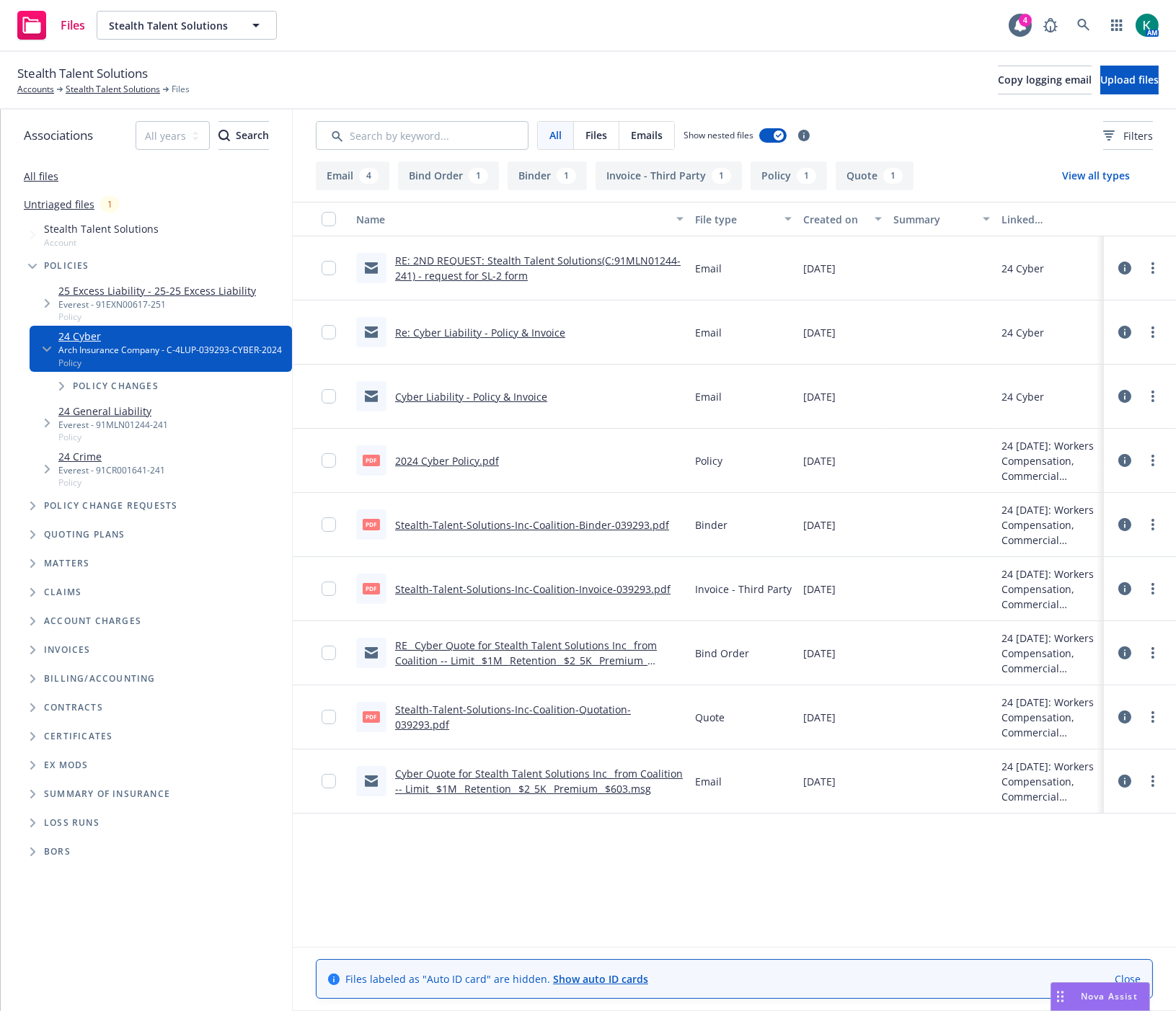
click at [630, 717] on link "Stealth-Talent-Solutions-Inc-Coalition-Quotation-039293.pdf" at bounding box center [513, 718] width 236 height 29
click at [120, 95] on link "Stealth Talent Solutions" at bounding box center [112, 89] width 95 height 13
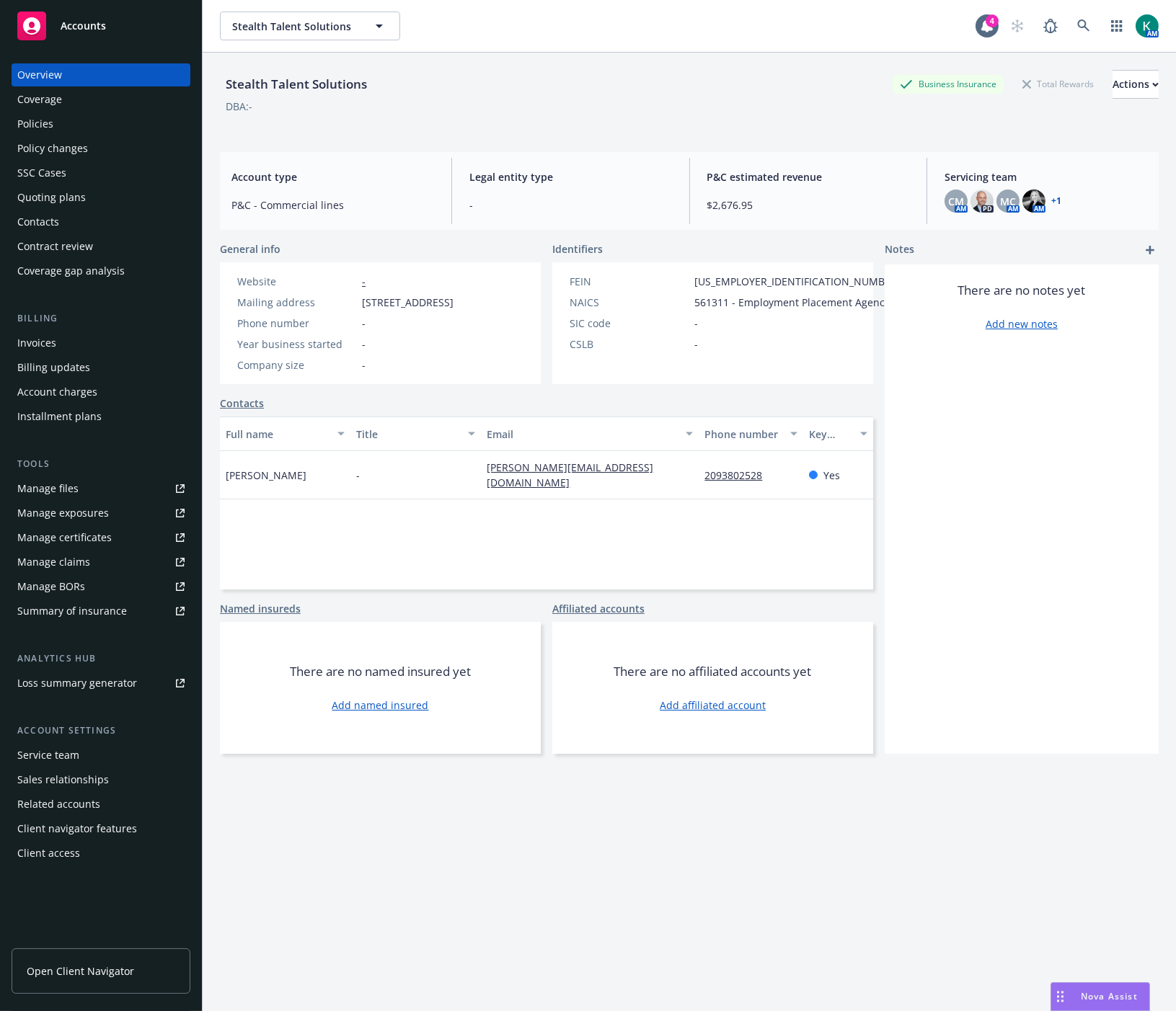
click at [48, 109] on div "Coverage" at bounding box center [40, 99] width 45 height 23
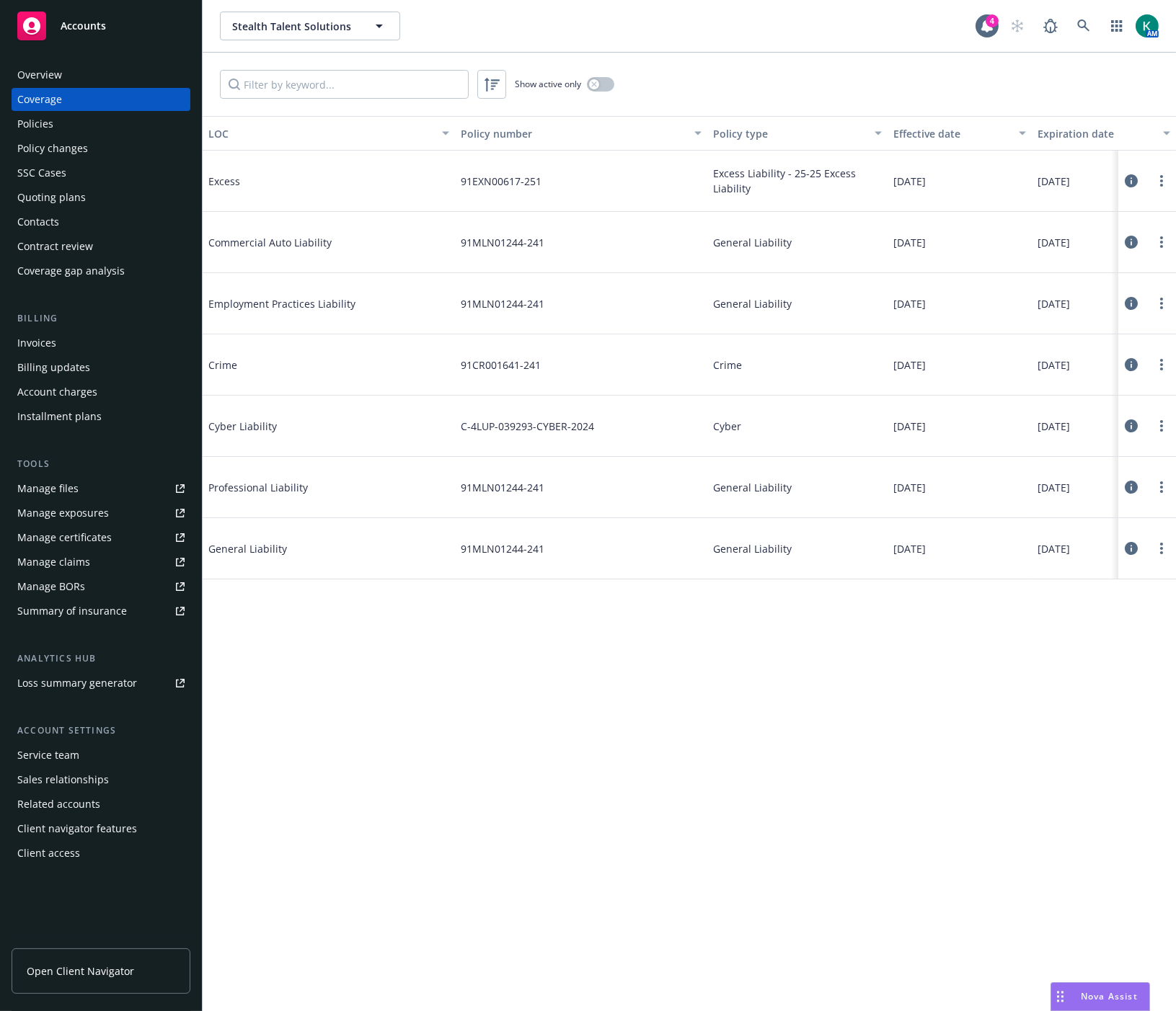
click at [47, 117] on div "Policies" at bounding box center [35, 124] width 36 height 23
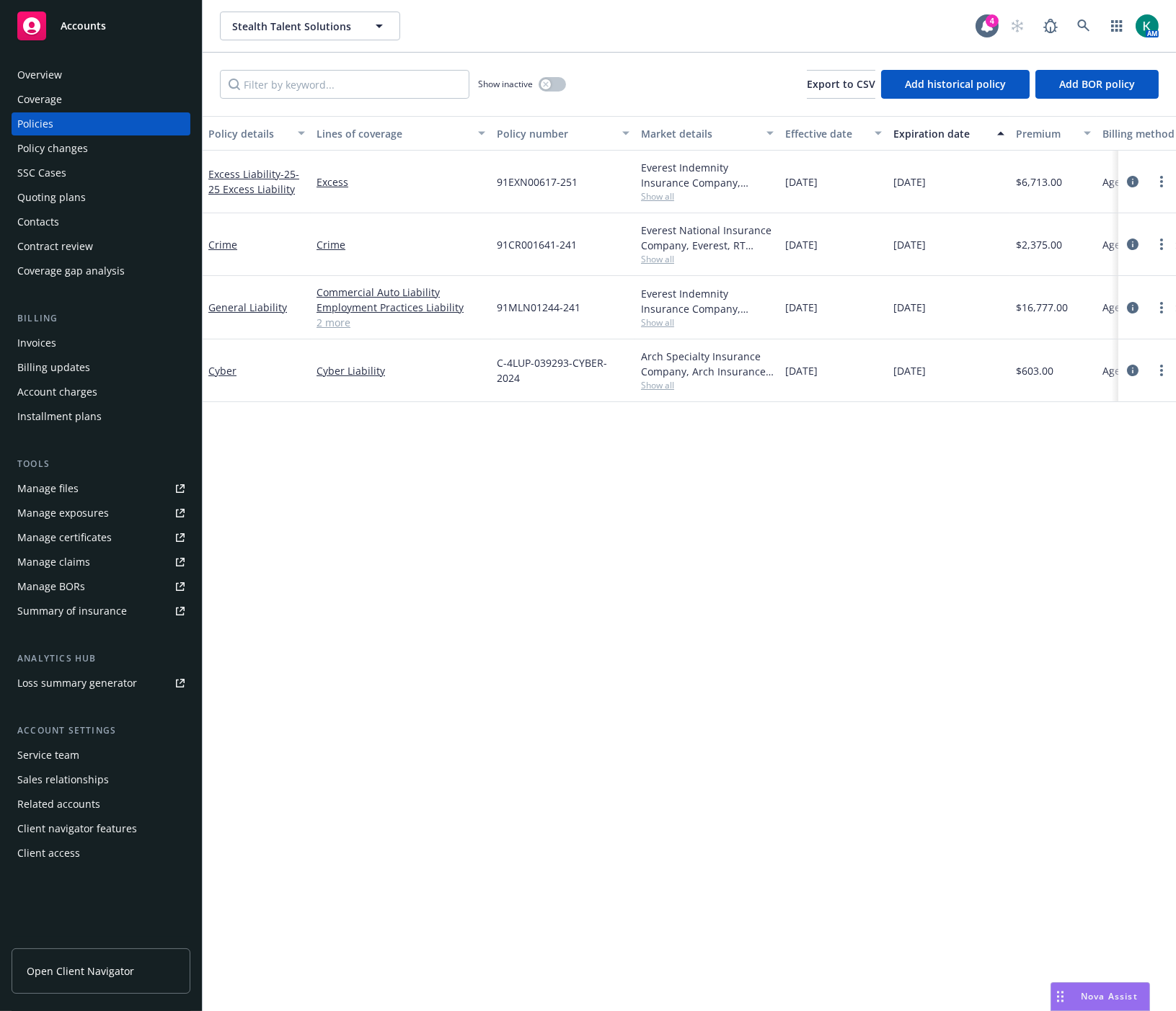
drag, startPoint x: 1132, startPoint y: 308, endPoint x: 1115, endPoint y: 321, distance: 21.4
click at [1132, 308] on icon "circleInformation" at bounding box center [1132, 308] width 12 height 12
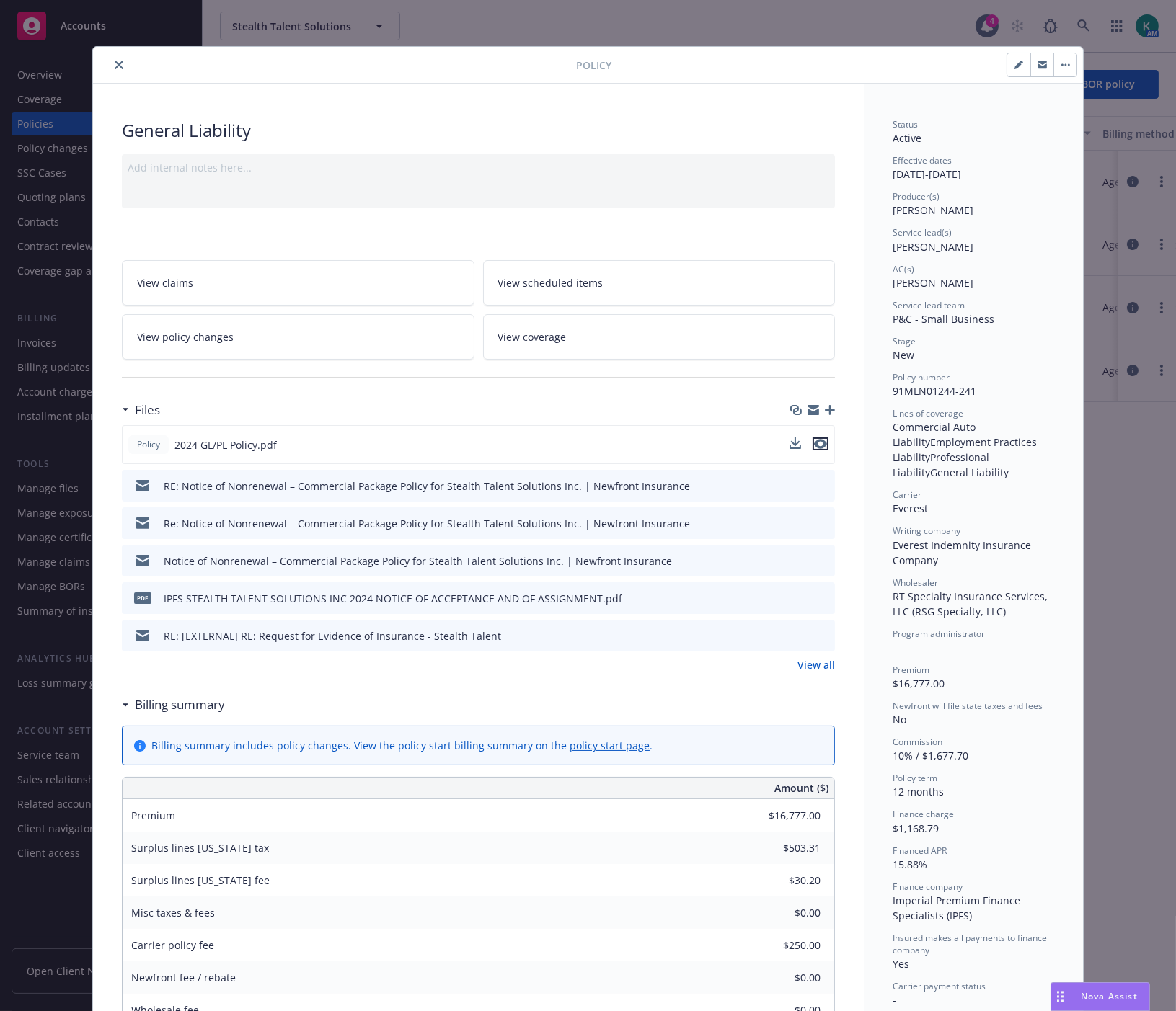
click at [817, 445] on icon "preview file" at bounding box center [819, 444] width 13 height 10
click at [115, 65] on icon "close" at bounding box center [119, 64] width 9 height 9
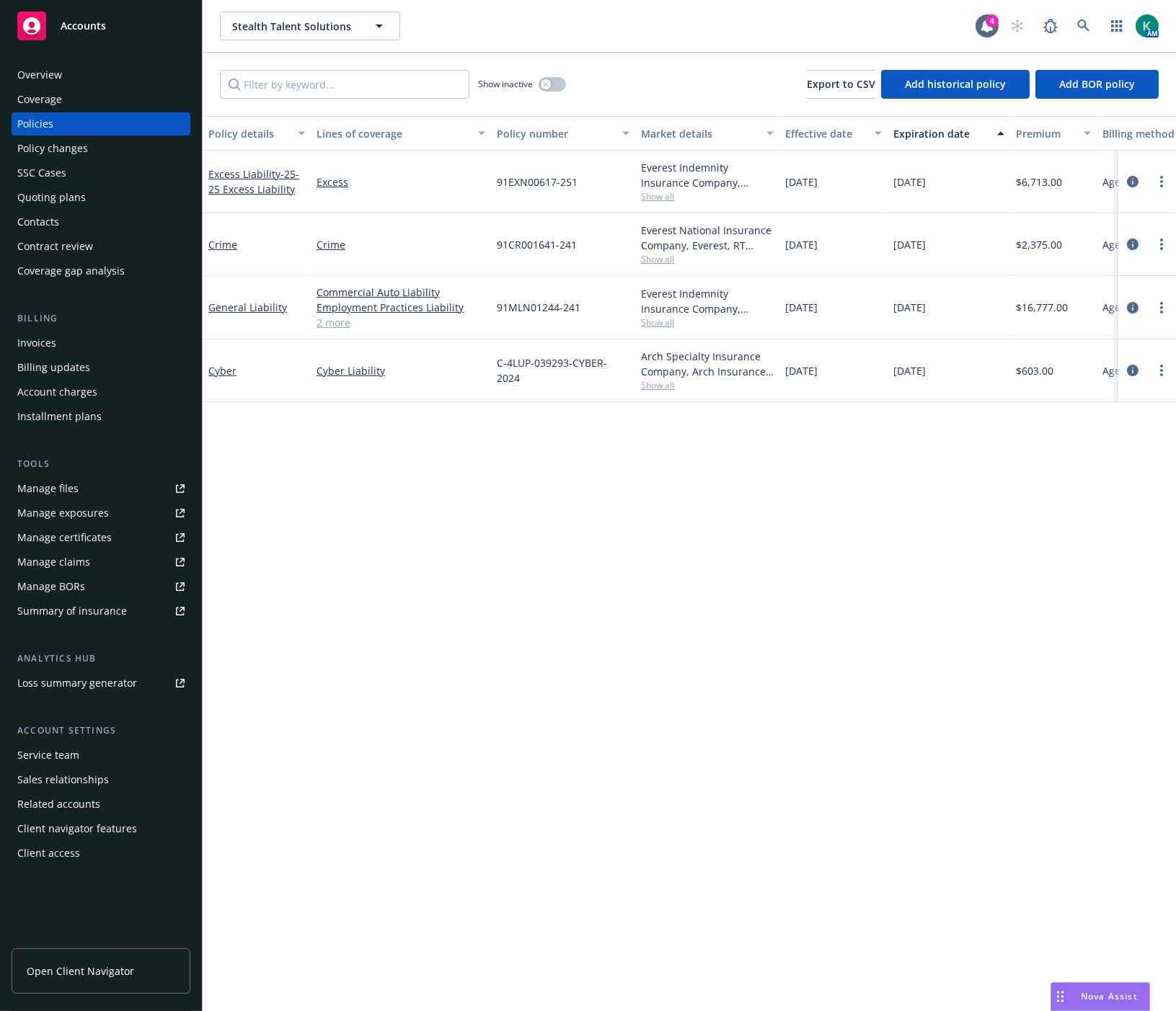
click at [1129, 240] on icon "circleInformation" at bounding box center [1132, 245] width 12 height 12
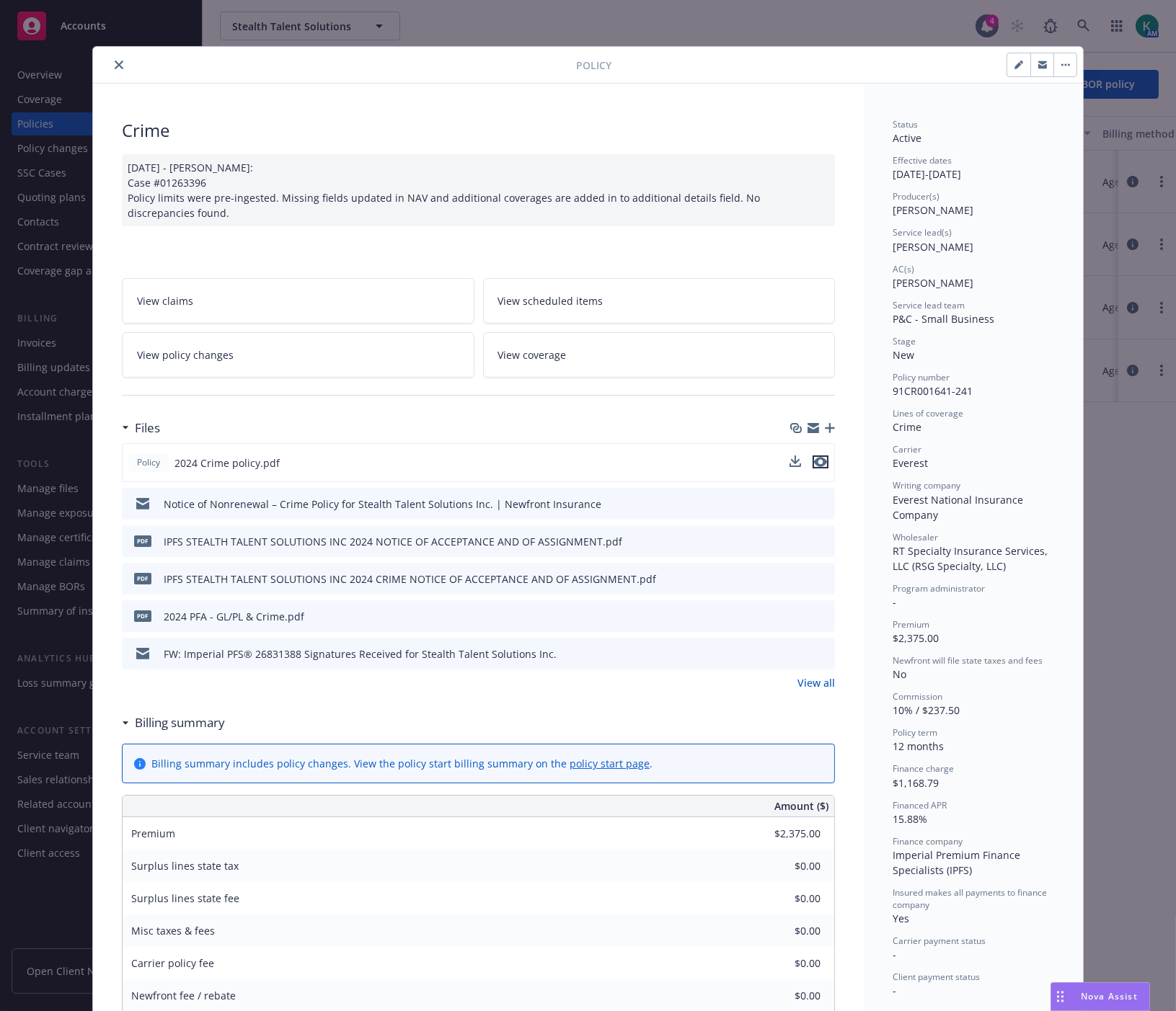
click at [815, 459] on icon "preview file" at bounding box center [819, 462] width 13 height 10
click at [115, 66] on icon "close" at bounding box center [119, 64] width 9 height 9
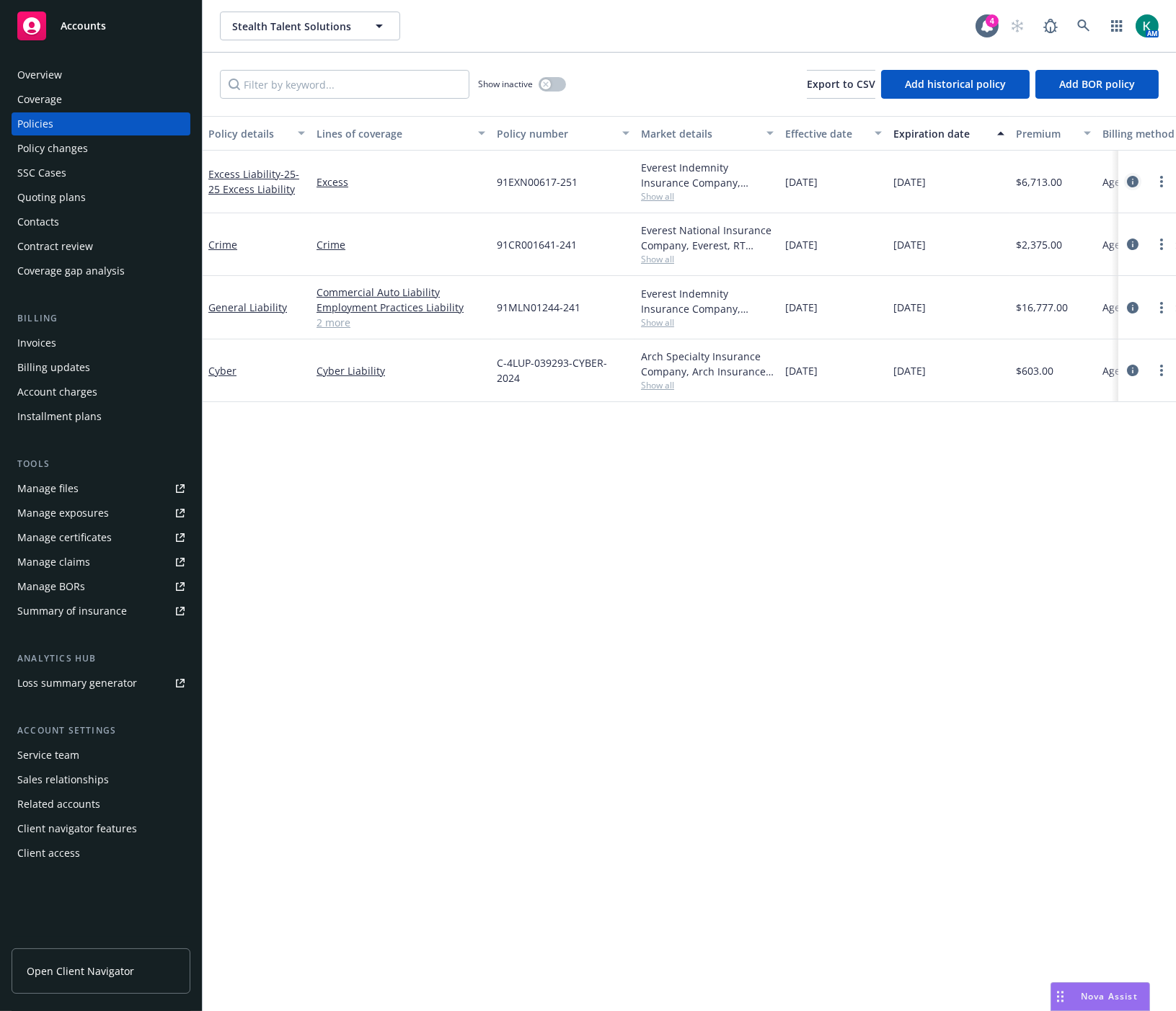
click at [1134, 182] on icon "circleInformation" at bounding box center [1132, 181] width 12 height 12
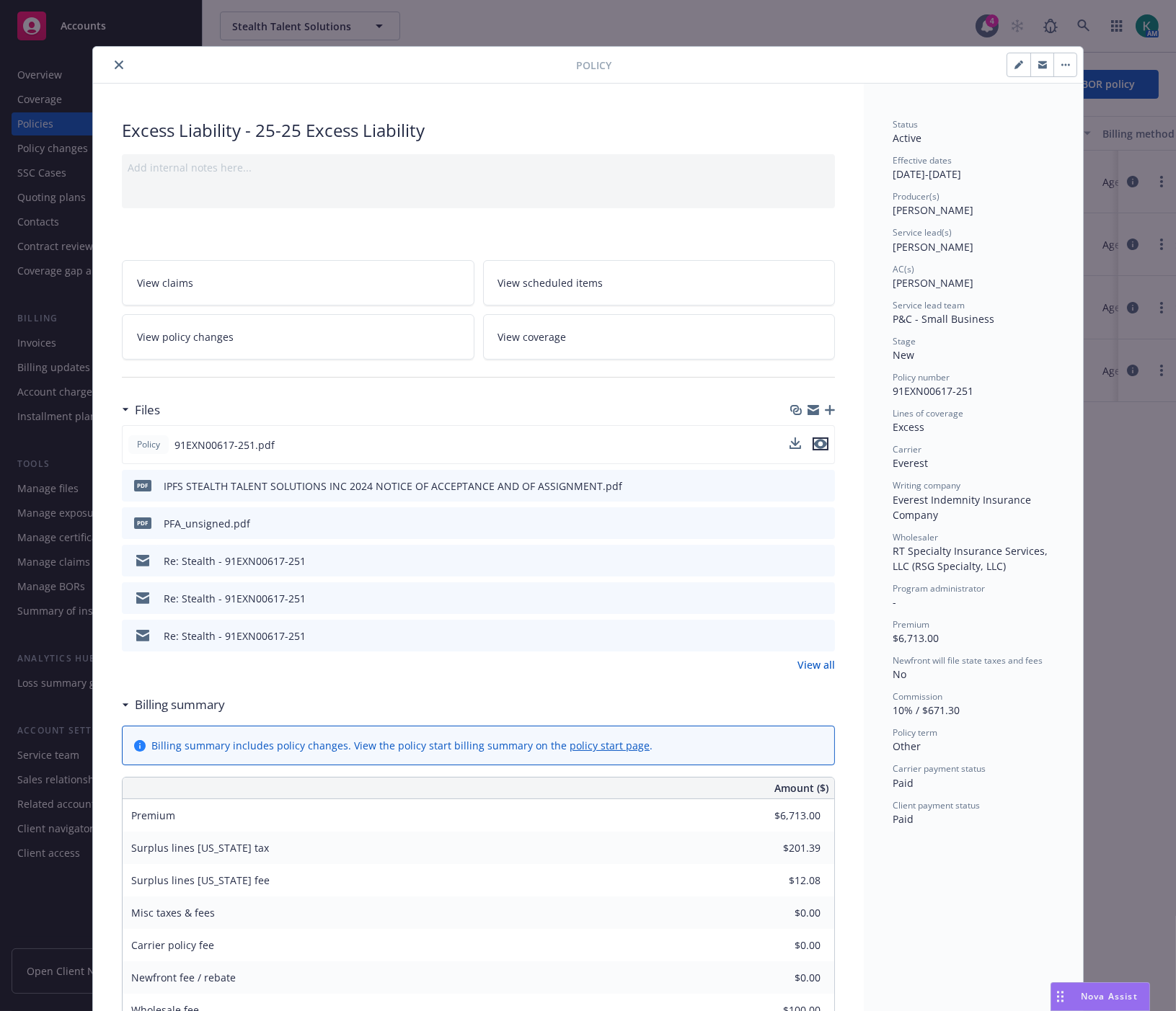
click at [813, 439] on icon "preview file" at bounding box center [819, 444] width 13 height 10
drag, startPoint x: 882, startPoint y: 174, endPoint x: 1000, endPoint y: 172, distance: 118.0
click at [1000, 172] on div "Status Active Effective dates 02/19/2025 - 09/03/2025 Producer(s) Jeff Chenu Se…" at bounding box center [972, 991] width 219 height 1813
copy div "02/19/2025 - 09/03/2025"
click at [115, 63] on icon "close" at bounding box center [119, 64] width 9 height 9
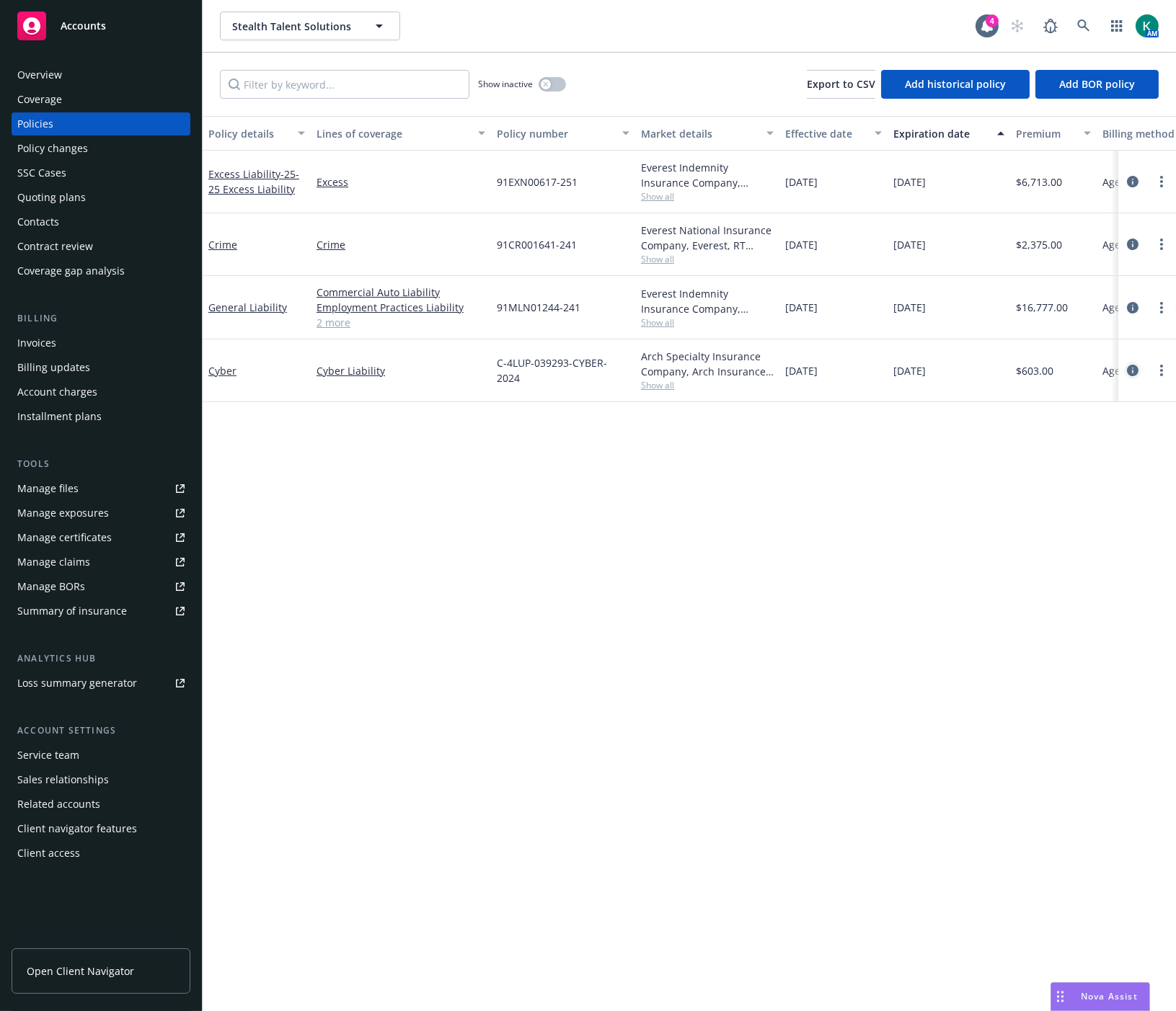
click at [1137, 369] on icon "circleInformation" at bounding box center [1132, 370] width 12 height 12
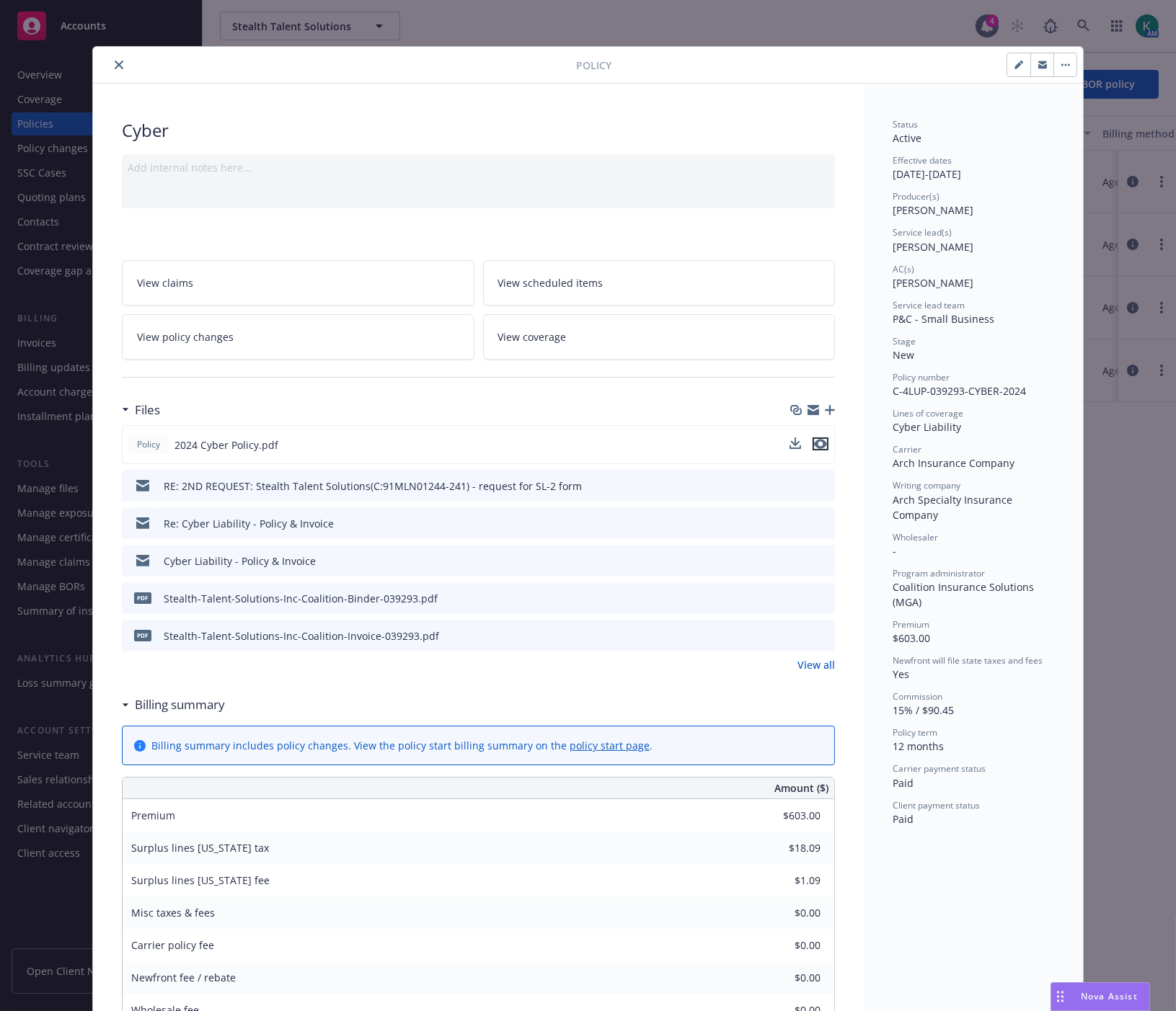
click at [820, 445] on icon "preview file" at bounding box center [819, 444] width 13 height 10
click at [110, 58] on button "close" at bounding box center [119, 65] width 18 height 18
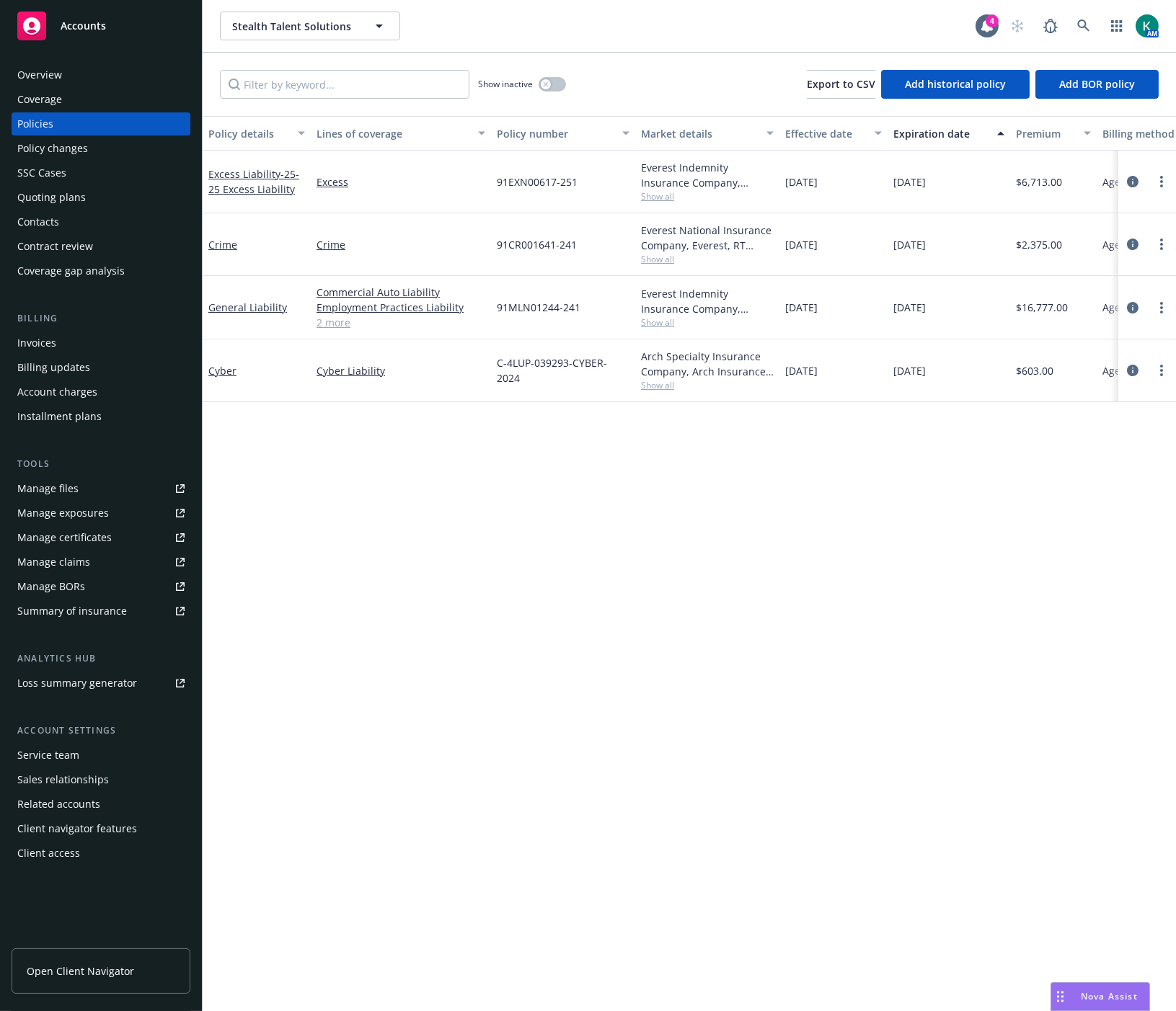
click at [69, 195] on div "Quoting plans" at bounding box center [52, 198] width 68 height 23
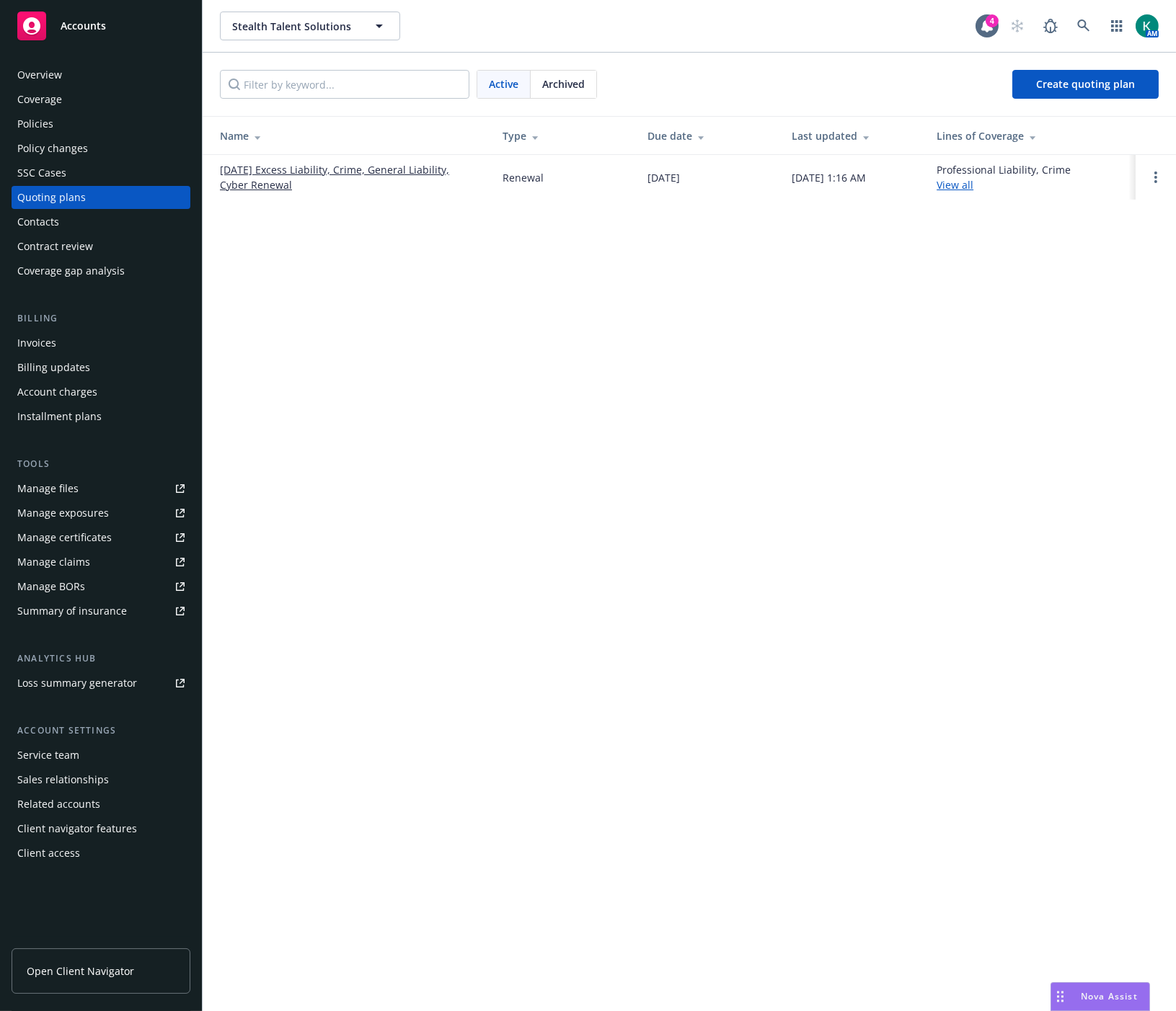
click at [405, 175] on link "09/03/25 Excess Liability, Crime, General Liability, Cyber Renewal" at bounding box center [349, 176] width 259 height 30
